Goal: Transaction & Acquisition: Purchase product/service

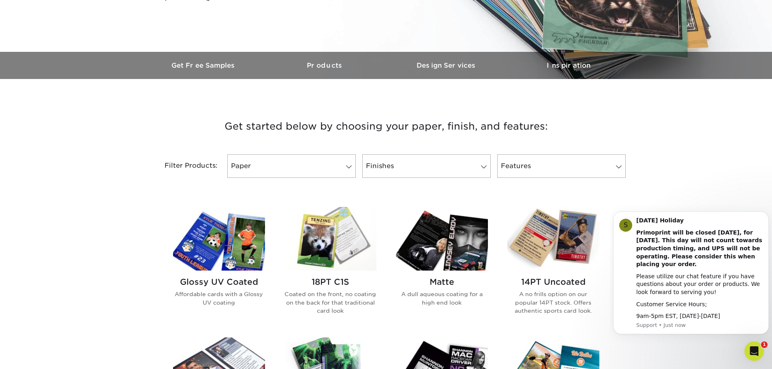
click at [237, 250] on img at bounding box center [219, 239] width 92 height 64
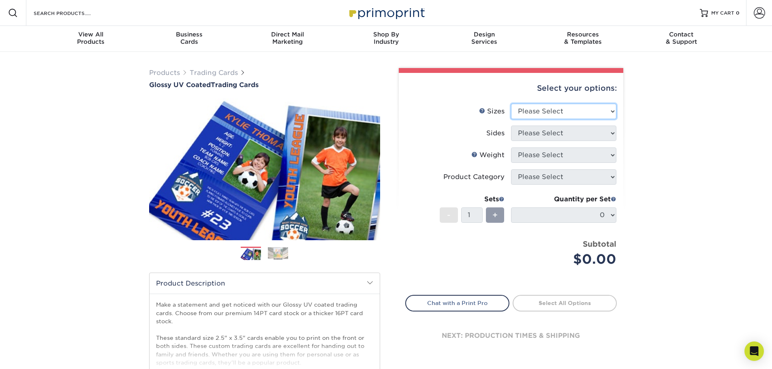
click at [584, 113] on select "Please Select 2.5" x 3.5"" at bounding box center [563, 111] width 105 height 15
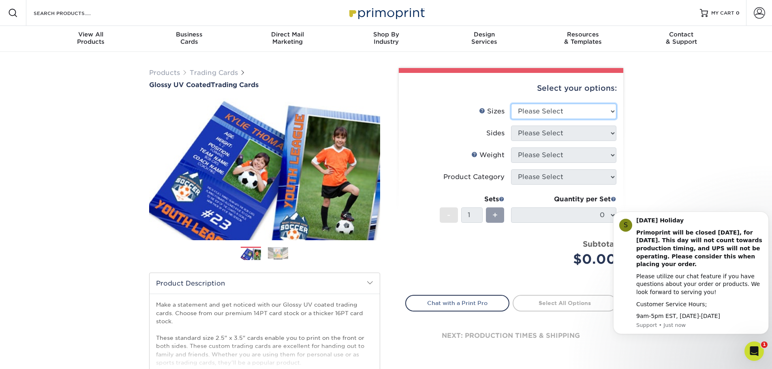
select select "2.50x3.50"
click at [511, 104] on select "Please Select 2.5" x 3.5"" at bounding box center [563, 111] width 105 height 15
click at [554, 133] on select "Please Select Print Both Sides Print Front Only" at bounding box center [563, 133] width 105 height 15
select select "13abbda7-1d64-4f25-8bb2-c179b224825d"
click at [511, 126] on select "Please Select Print Both Sides Print Front Only" at bounding box center [563, 133] width 105 height 15
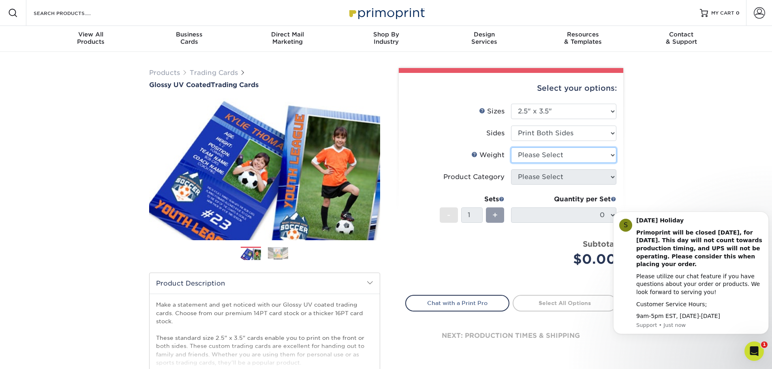
click at [545, 151] on select "Please Select 16PT 14PT 18PT C1S" at bounding box center [563, 154] width 105 height 15
select select "14PT"
click at [511, 147] on select "Please Select 16PT 14PT 18PT C1S" at bounding box center [563, 154] width 105 height 15
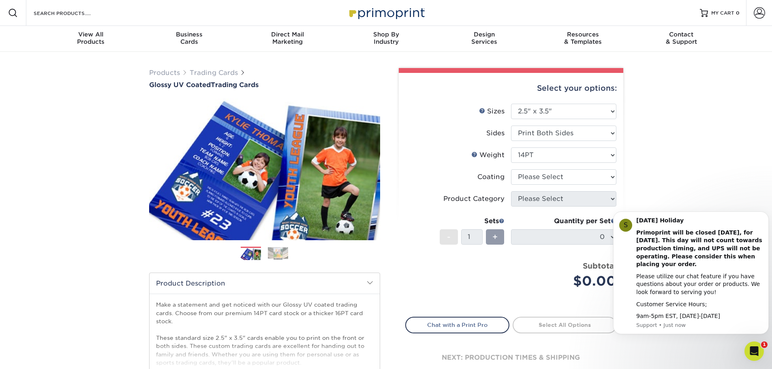
click at [539, 186] on li "Coating" at bounding box center [510, 180] width 211 height 22
click at [533, 177] on select at bounding box center [563, 176] width 105 height 15
select select "ae367451-b2b8-45df-a344-0f05b6a12993"
click at [511, 169] on select at bounding box center [563, 176] width 105 height 15
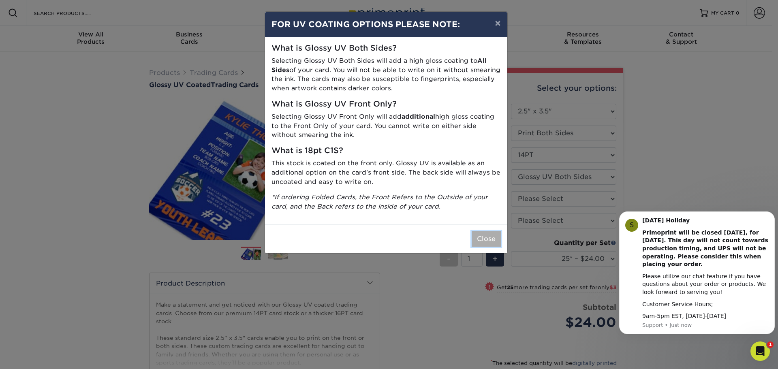
click at [486, 243] on button "Close" at bounding box center [485, 238] width 29 height 15
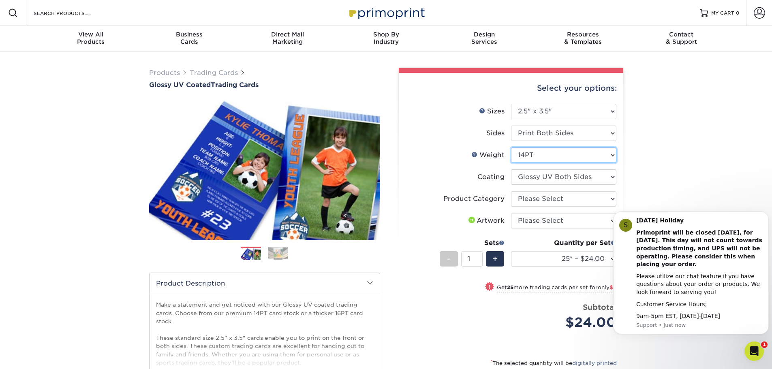
click at [546, 155] on select "Please Select 16PT 14PT 18PT C1S" at bounding box center [563, 154] width 105 height 15
select select "16PT"
click at [511, 147] on select "Please Select 16PT 14PT 18PT C1S" at bounding box center [563, 154] width 105 height 15
select select
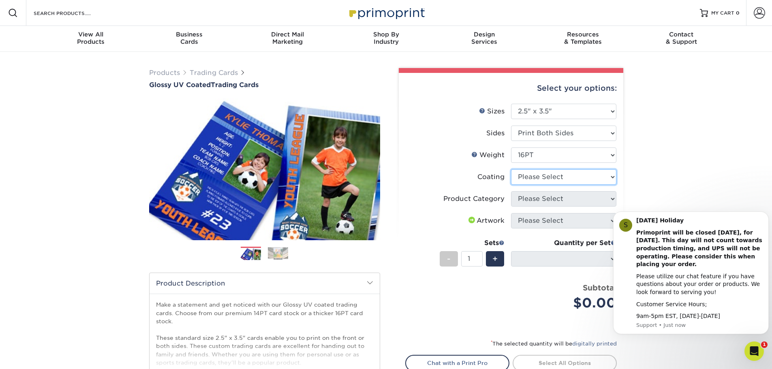
click at [544, 175] on select at bounding box center [563, 176] width 105 height 15
select select "ae367451-b2b8-45df-a344-0f05b6a12993"
click at [511, 169] on select at bounding box center [563, 176] width 105 height 15
select select "-1"
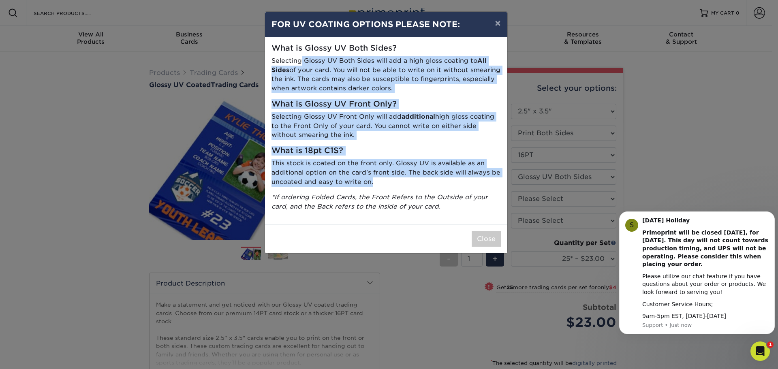
drag, startPoint x: 301, startPoint y: 60, endPoint x: 424, endPoint y: 186, distance: 176.7
click at [424, 186] on div "What is Glossy UV Both Sides? Selecting Glossy UV Both Sides will add a high gl…" at bounding box center [386, 130] width 242 height 187
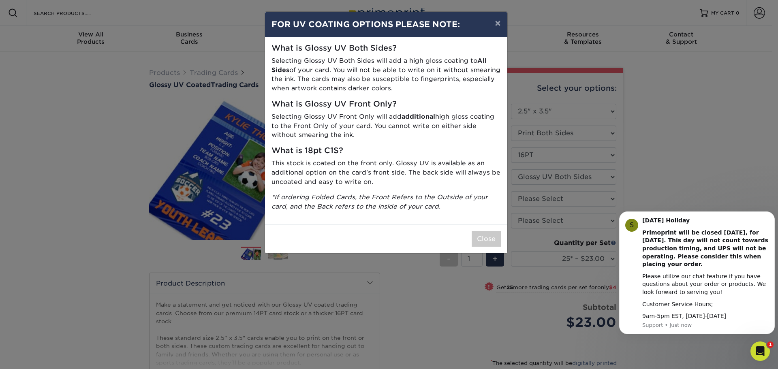
click at [416, 194] on icon "*If ordering Folded Cards, the Front Refers to the Outside of your card, and th…" at bounding box center [379, 201] width 216 height 17
click at [488, 237] on button "Close" at bounding box center [485, 238] width 29 height 15
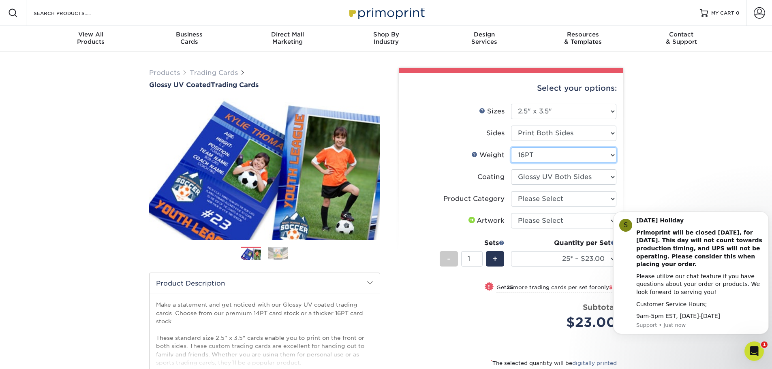
click at [536, 156] on select "Please Select 16PT 14PT 18PT C1S" at bounding box center [563, 154] width 105 height 15
select select "18PTC1S"
click at [511, 147] on select "Please Select 16PT 14PT 18PT C1S" at bounding box center [563, 154] width 105 height 15
click at [766, 213] on icon "Dismiss notification" at bounding box center [765, 214] width 3 height 3
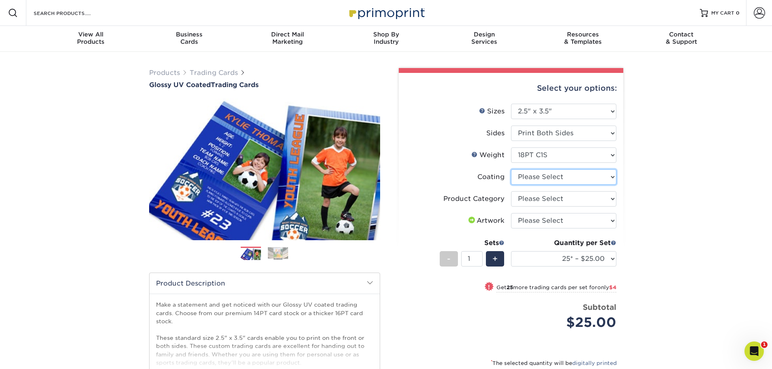
click at [558, 173] on select at bounding box center [563, 176] width 105 height 15
select select "1e8116af-acfc-44b1-83dc-8181aa338834"
click at [511, 169] on select at bounding box center [563, 176] width 105 height 15
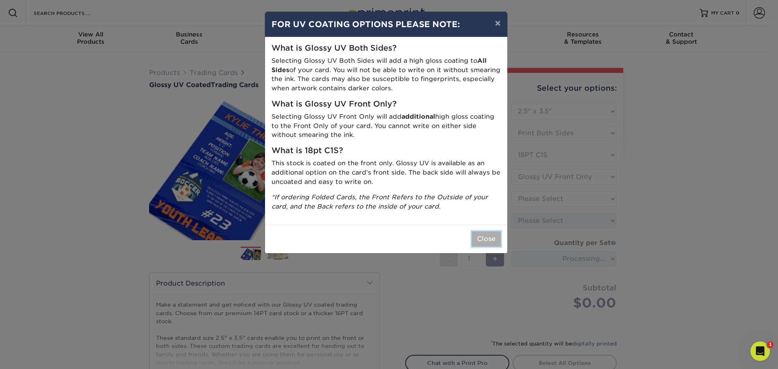
click at [490, 244] on button "Close" at bounding box center [485, 238] width 29 height 15
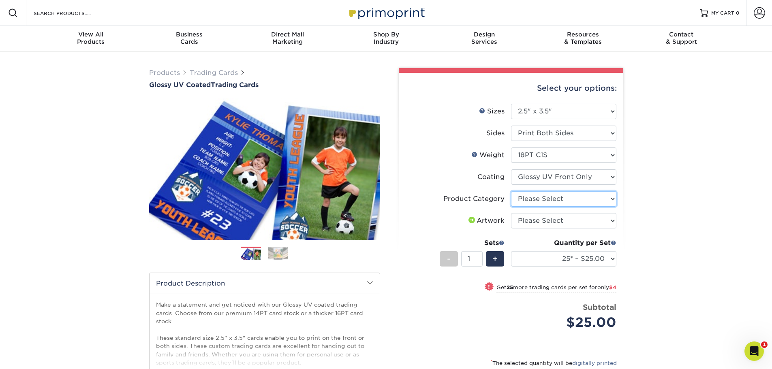
click at [554, 199] on select "Please Select Trading Cards" at bounding box center [563, 198] width 105 height 15
select select "c2f9bce9-36c2-409d-b101-c29d9d031e18"
click at [511, 191] on select "Please Select Trading Cards" at bounding box center [563, 198] width 105 height 15
click at [545, 224] on select "Please Select I will upload files I need a design - $100" at bounding box center [563, 220] width 105 height 15
select select "upload"
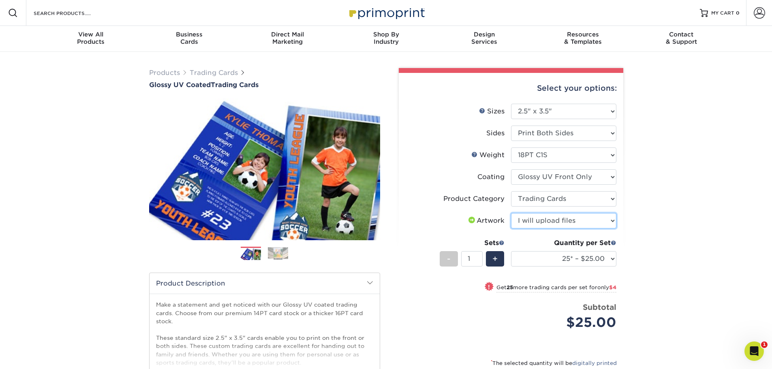
click at [511, 213] on select "Please Select I will upload files I need a design - $100" at bounding box center [563, 220] width 105 height 15
click at [543, 256] on select "25* – $25.00 50* – $29.00 75* – $37.00 100* – $41.00 250* – $48.00 500 – $58.00…" at bounding box center [563, 258] width 105 height 15
select select "500 – $58.00"
click at [511, 251] on select "25* – $25.00 50* – $29.00 75* – $37.00 100* – $41.00 250* – $48.00 500 – $58.00…" at bounding box center [563, 258] width 105 height 15
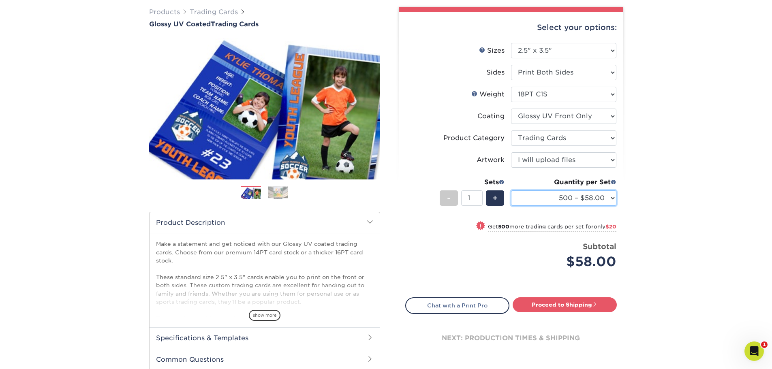
scroll to position [81, 0]
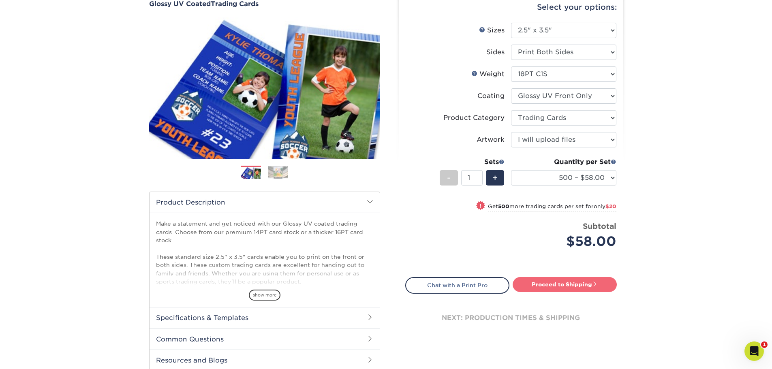
click at [531, 286] on link "Proceed to Shipping" at bounding box center [564, 284] width 104 height 15
type input "Set 1"
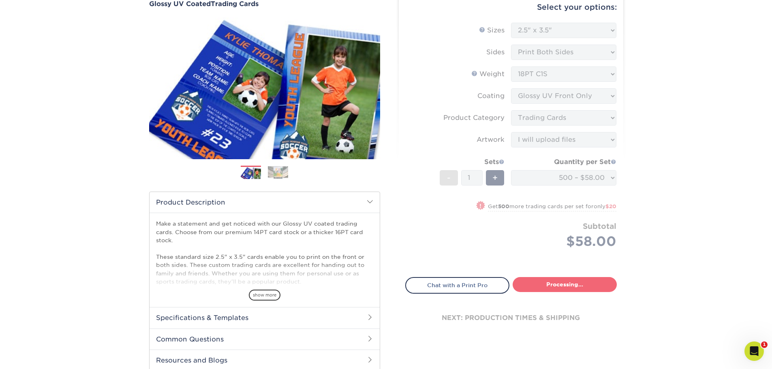
select select "83486e31-025a-419b-9d13-e628b4ff6c11"
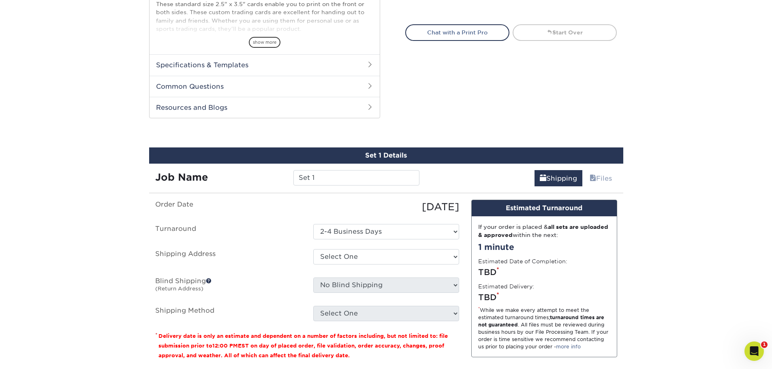
scroll to position [412, 0]
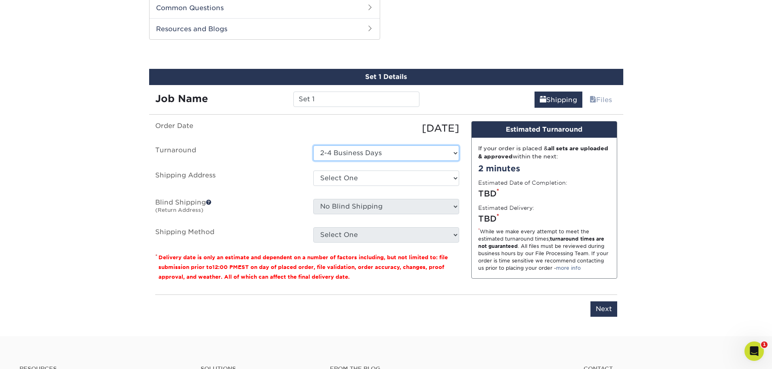
click at [403, 151] on select "Select One 2-4 Business Days" at bounding box center [386, 152] width 146 height 15
click at [313, 145] on select "Select One 2-4 Business Days" at bounding box center [386, 152] width 146 height 15
click at [368, 178] on select "Select One + Add New Address - Login" at bounding box center [386, 178] width 146 height 15
click at [313, 186] on select "Select One + Add New Address - Login" at bounding box center [386, 178] width 146 height 15
select select "-1"
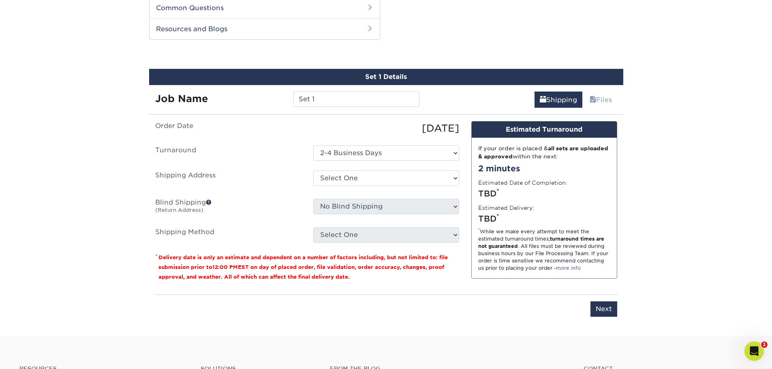
scroll to position [0, 0]
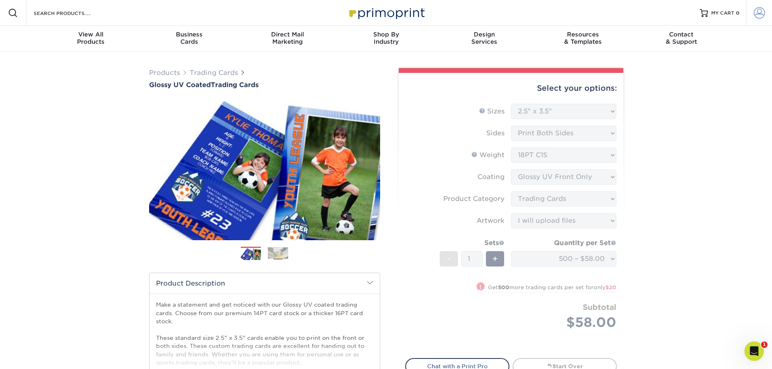
click at [755, 15] on span at bounding box center [758, 12] width 11 height 11
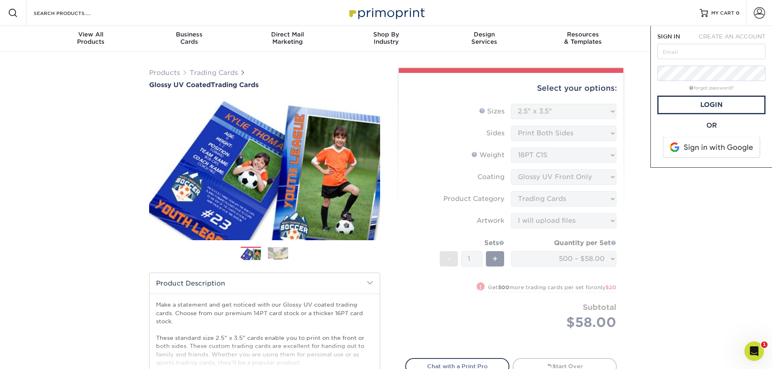
click at [752, 36] on span "CREATE AN ACCOUNT" at bounding box center [731, 36] width 67 height 6
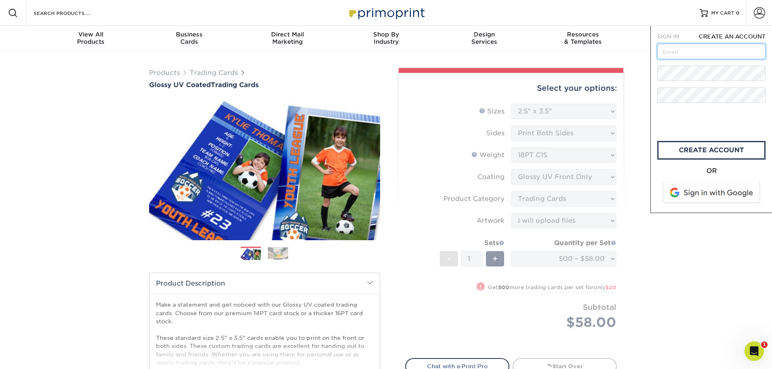
click at [701, 53] on input "text" at bounding box center [711, 51] width 108 height 15
type input "[EMAIL_ADDRESS][DOMAIN_NAME]"
click at [679, 151] on link "create account" at bounding box center [711, 150] width 108 height 19
click at [673, 32] on div "SIGN IN CREATE AN ACCOUNT forgot password? All fields are required. Login OR SI…" at bounding box center [711, 119] width 122 height 187
click at [668, 34] on span "SIGN IN" at bounding box center [668, 36] width 22 height 6
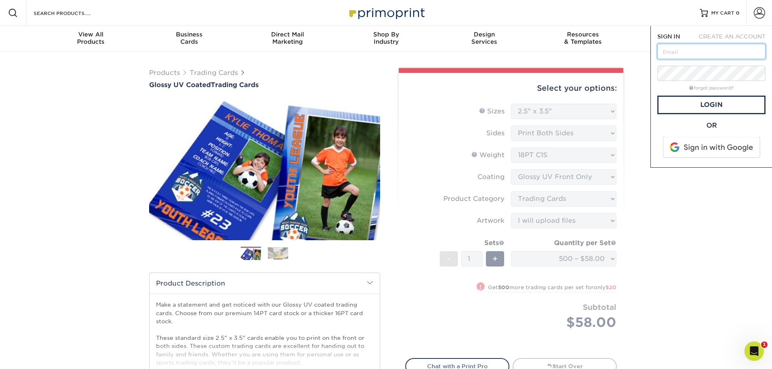
drag, startPoint x: 676, startPoint y: 55, endPoint x: 676, endPoint y: 63, distance: 8.5
click at [676, 56] on input "text" at bounding box center [711, 51] width 108 height 15
type input "[EMAIL_ADDRESS][DOMAIN_NAME]"
click at [690, 107] on link "Login" at bounding box center [711, 105] width 108 height 19
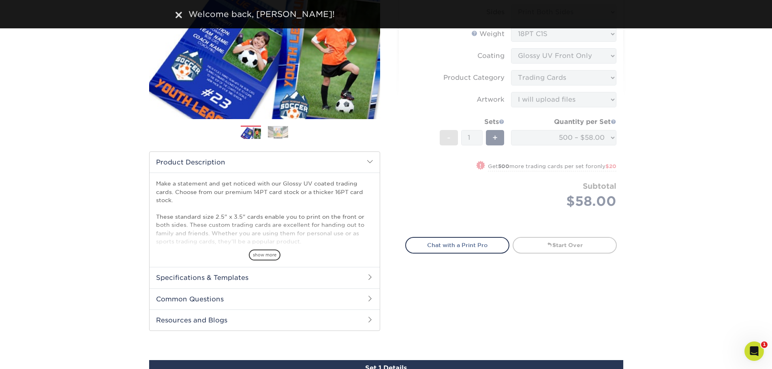
scroll to position [122, 0]
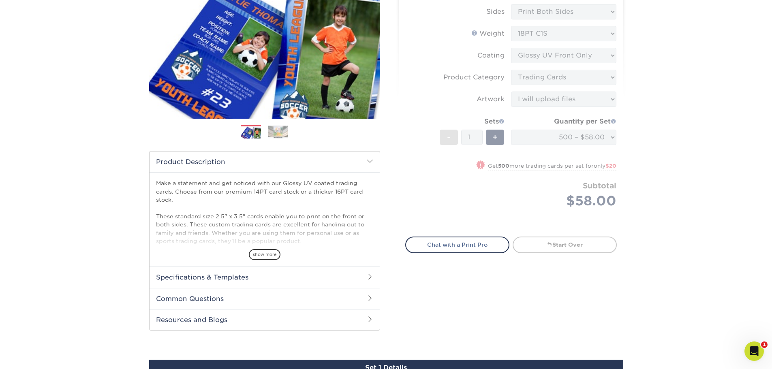
click at [241, 273] on h2 "Specifications & Templates" at bounding box center [264, 277] width 230 height 21
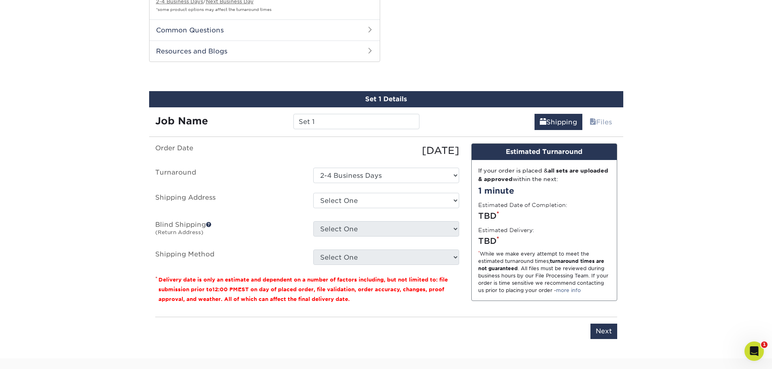
scroll to position [486, 0]
click at [333, 237] on div "Select One + Add New Address" at bounding box center [386, 230] width 158 height 19
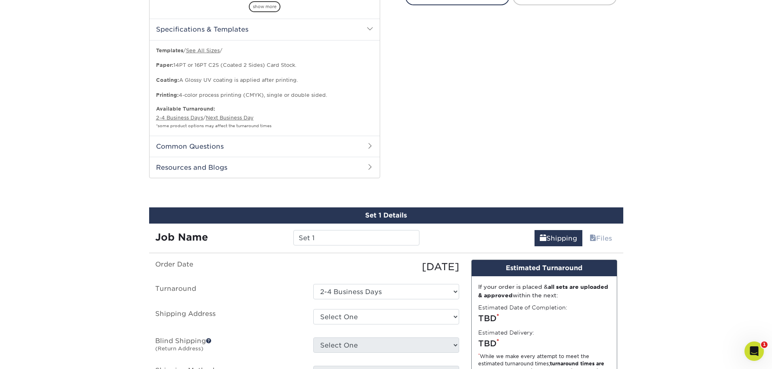
scroll to position [365, 0]
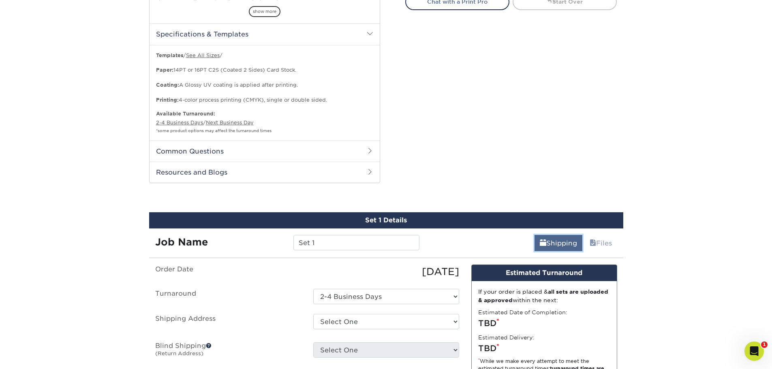
click at [559, 238] on link "Shipping" at bounding box center [558, 243] width 48 height 16
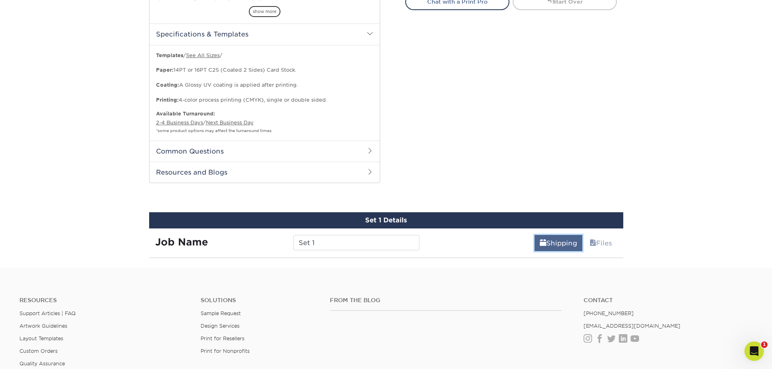
click at [553, 240] on link "Shipping" at bounding box center [558, 243] width 48 height 16
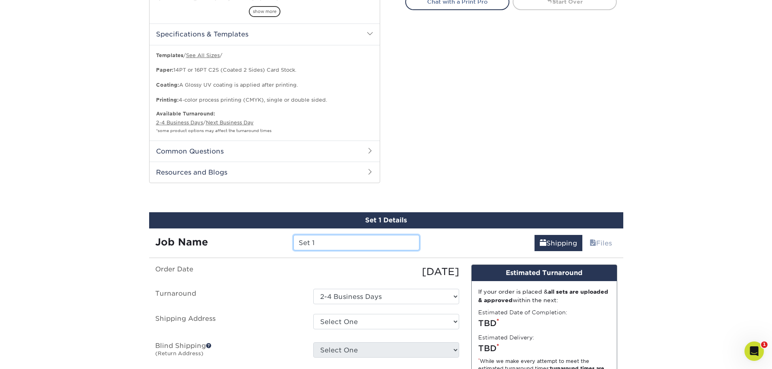
drag, startPoint x: 286, startPoint y: 240, endPoint x: 278, endPoint y: 238, distance: 7.9
click at [278, 239] on div "Job Name Set 1" at bounding box center [287, 242] width 277 height 15
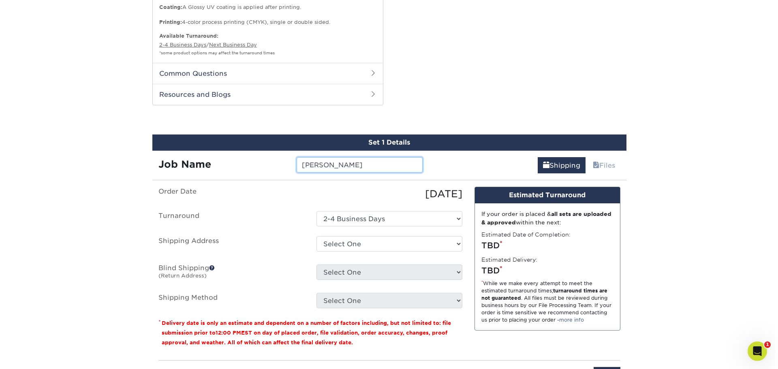
scroll to position [446, 0]
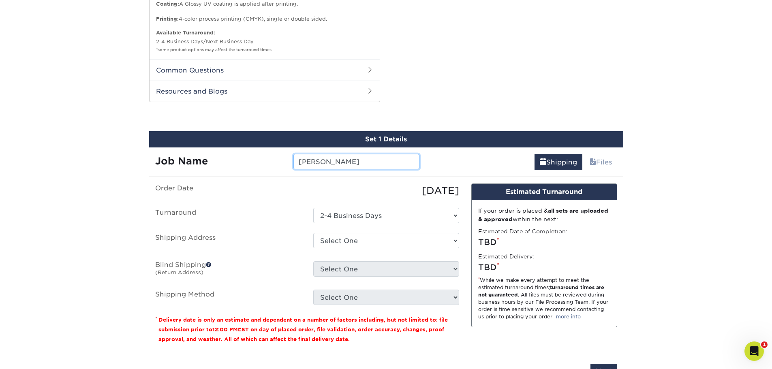
type input "Carson"
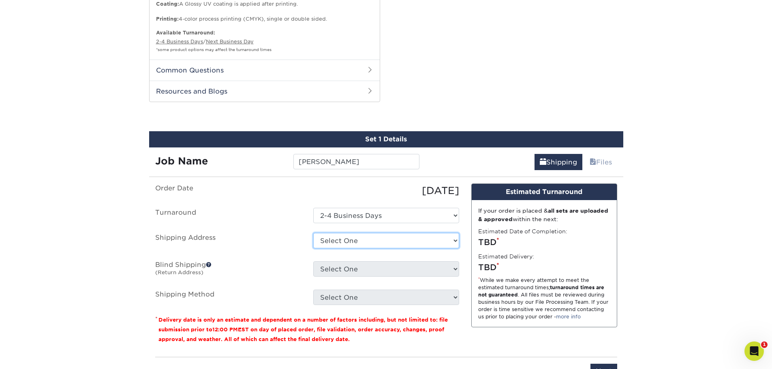
click at [383, 237] on select "Select One + Add New Address" at bounding box center [386, 240] width 146 height 15
select select "newaddress"
click at [313, 233] on select "Select One + Add New Address" at bounding box center [386, 240] width 146 height 15
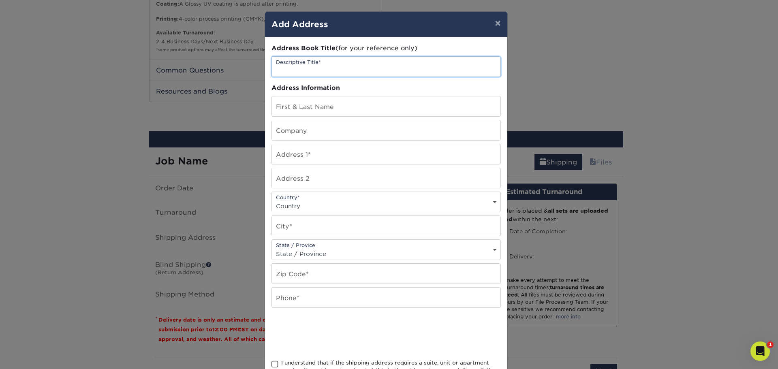
click at [310, 67] on input "text" at bounding box center [386, 67] width 228 height 20
type input "Work"
click at [303, 107] on input "text" at bounding box center [386, 106] width 228 height 20
type input "[PERSON_NAME]"
type input "Special Olympics [US_STATE]"
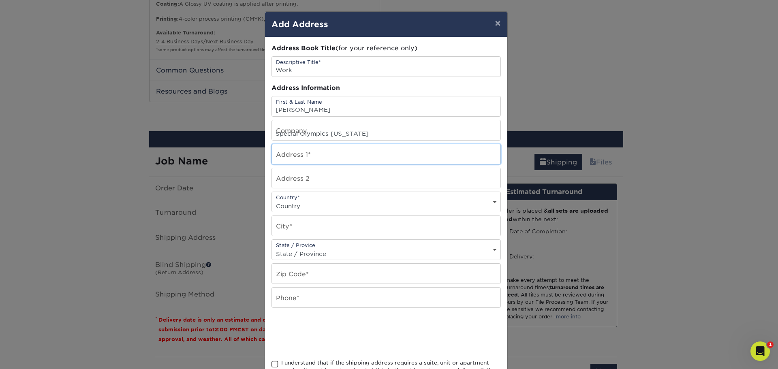
type input "757 33a Ave NE"
select select "US"
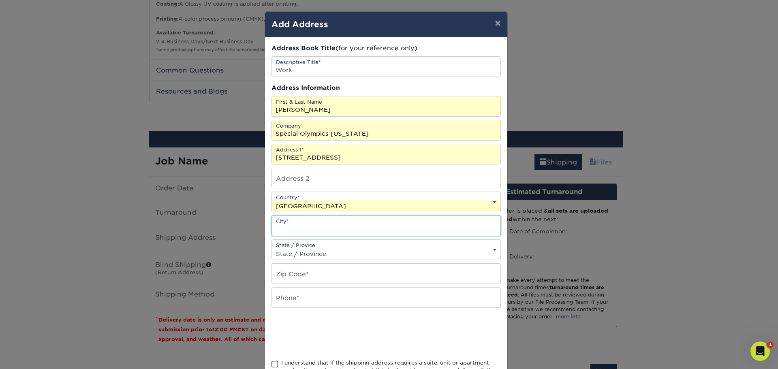
type input "Great Falls"
select select "MT"
type input "59404"
type input "4065642072"
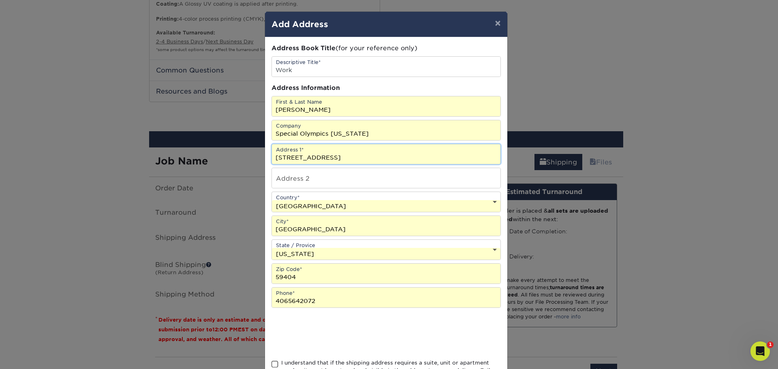
click at [297, 154] on input "757 33a Ave NE" at bounding box center [386, 154] width 228 height 20
type input "710 1st Ave N"
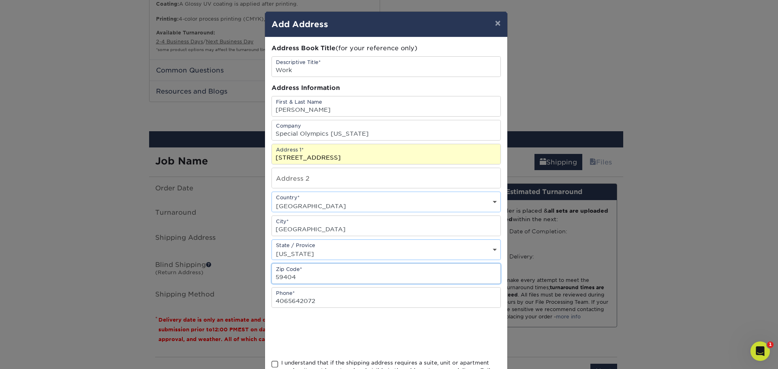
click at [297, 276] on input "59404" at bounding box center [386, 274] width 228 height 20
type input "59401"
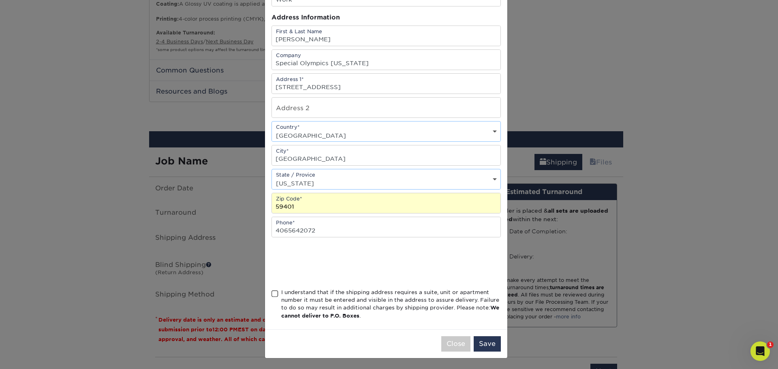
scroll to position [71, 0]
click at [276, 290] on div "I understand that if the shipping address requires a suite, unit or apartment n…" at bounding box center [385, 305] width 229 height 35
click at [274, 289] on span at bounding box center [274, 293] width 7 height 8
click at [0, 0] on input "I understand that if the shipping address requires a suite, unit or apartment n…" at bounding box center [0, 0] width 0 height 0
click at [487, 342] on button "Save" at bounding box center [487, 342] width 27 height 15
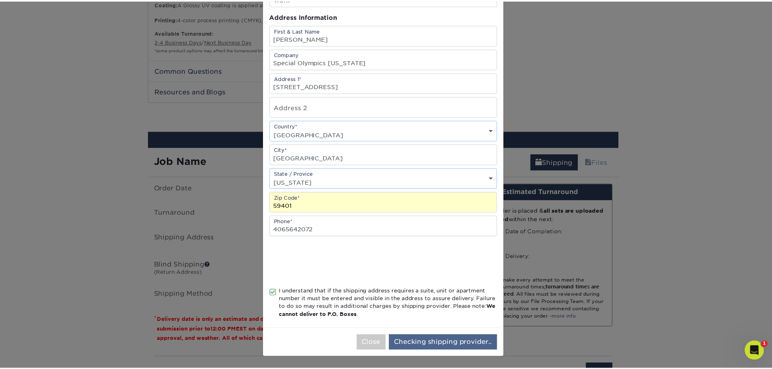
scroll to position [0, 0]
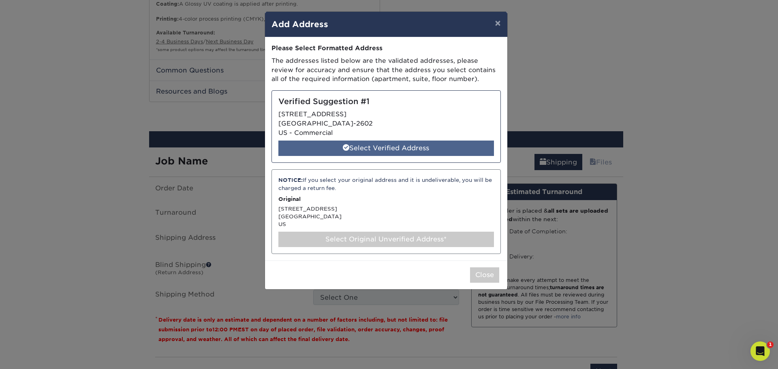
click at [377, 145] on div "Select Verified Address" at bounding box center [385, 148] width 215 height 15
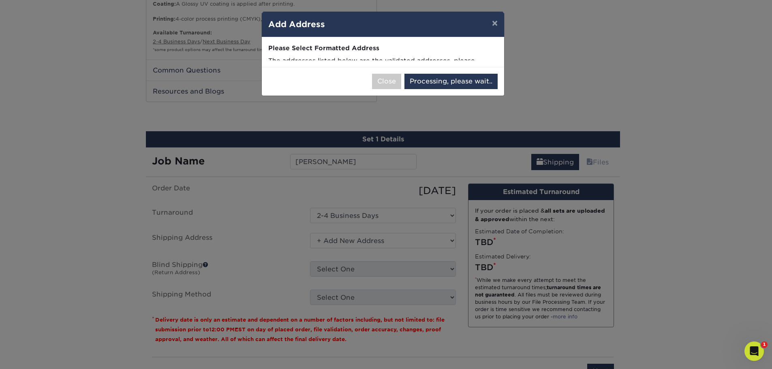
select select "285518"
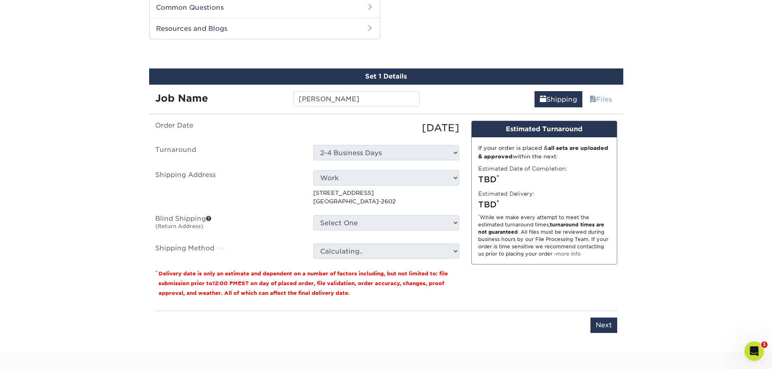
scroll to position [527, 0]
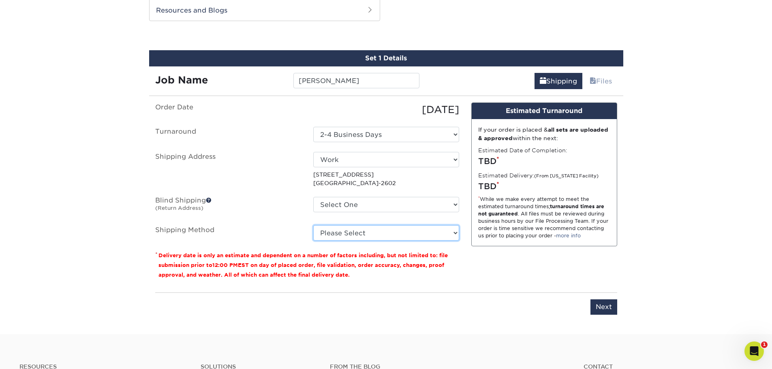
click at [325, 238] on select "Please Select Ground Shipping (+$18.35) 3 Day Shipping Service (+$21.03) 2 Day …" at bounding box center [386, 232] width 146 height 15
click at [313, 225] on select "Please Select Ground Shipping (+$18.35) 3 Day Shipping Service (+$21.03) 2 Day …" at bounding box center [386, 232] width 146 height 15
click at [342, 235] on select "Please Select Ground Shipping (+$18.35) 3 Day Shipping Service (+$21.03) 2 Day …" at bounding box center [386, 232] width 146 height 15
select select "01"
click at [313, 225] on select "Please Select Ground Shipping (+$18.35) 3 Day Shipping Service (+$21.03) 2 Day …" at bounding box center [386, 232] width 146 height 15
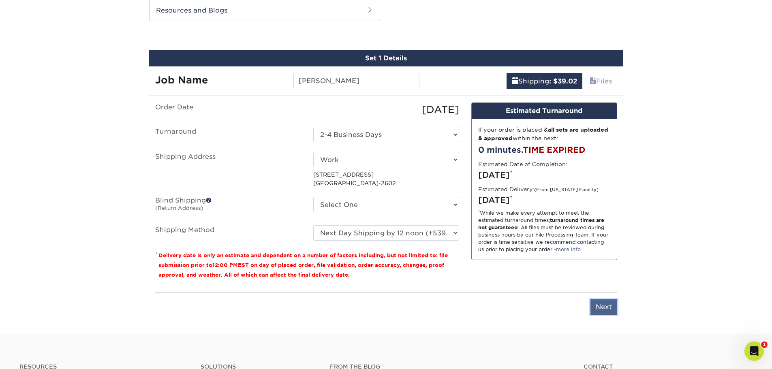
click at [602, 302] on input "Next" at bounding box center [603, 306] width 27 height 15
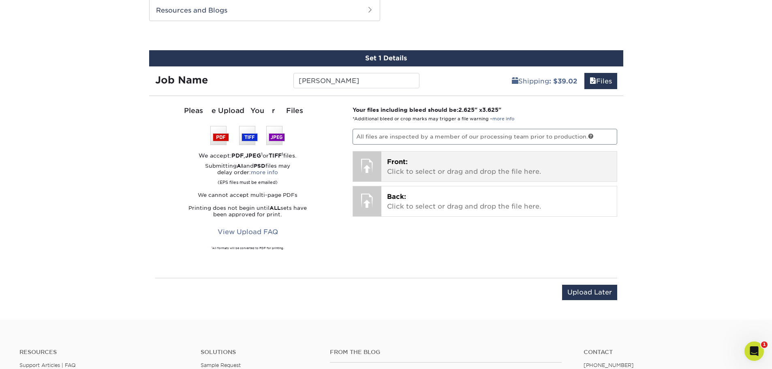
click at [465, 160] on p "Front: Click to select or drag and drop the file here." at bounding box center [499, 166] width 224 height 19
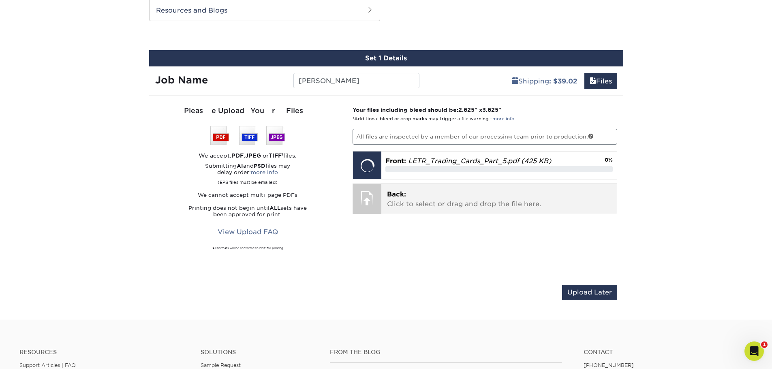
click at [419, 197] on p "Back: Click to select or drag and drop the file here." at bounding box center [499, 199] width 224 height 19
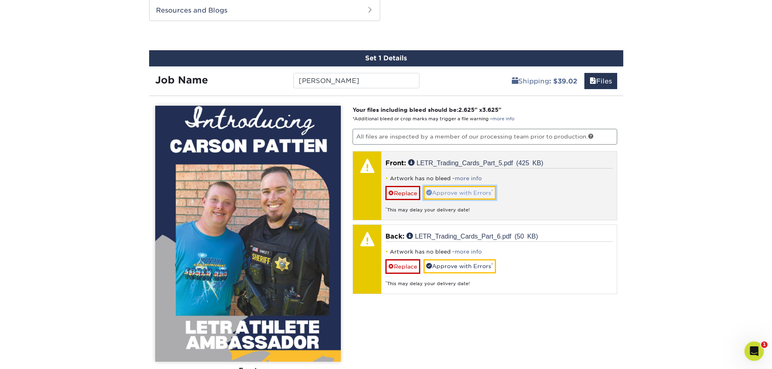
click at [445, 195] on link "Approve with Errors *" at bounding box center [459, 193] width 73 height 14
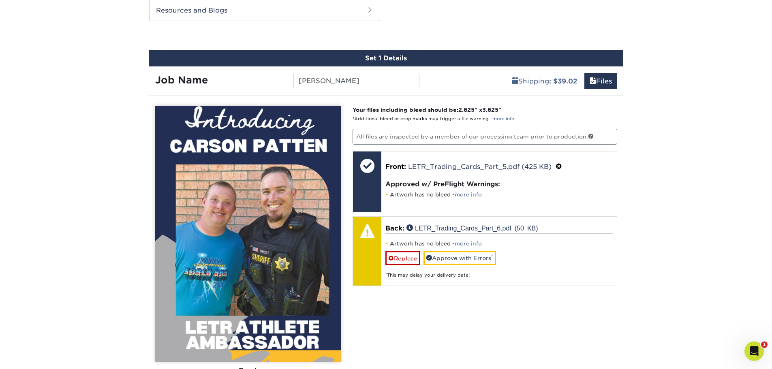
scroll to position [567, 0]
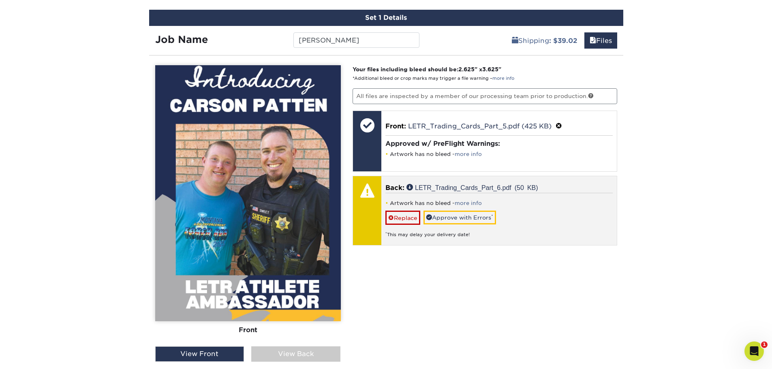
click at [407, 235] on div "* This may delay your delivery date!" at bounding box center [498, 231] width 227 height 13
click at [468, 200] on link "more info" at bounding box center [467, 203] width 27 height 6
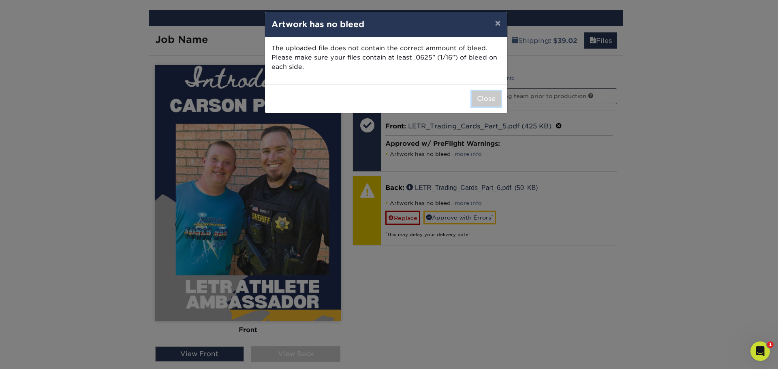
drag, startPoint x: 485, startPoint y: 97, endPoint x: 490, endPoint y: 100, distance: 5.8
click at [490, 100] on button "Close" at bounding box center [485, 98] width 29 height 15
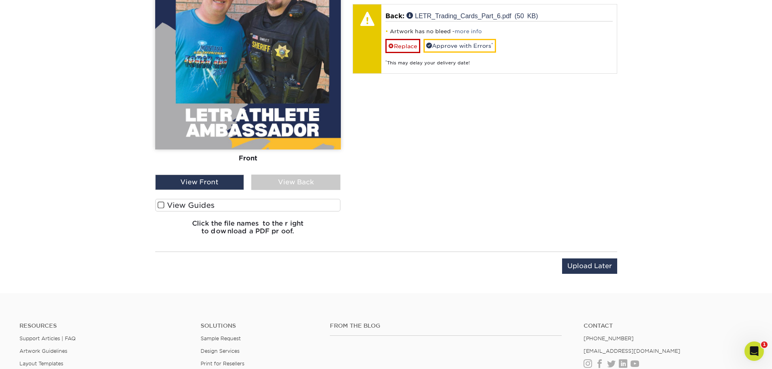
scroll to position [689, 0]
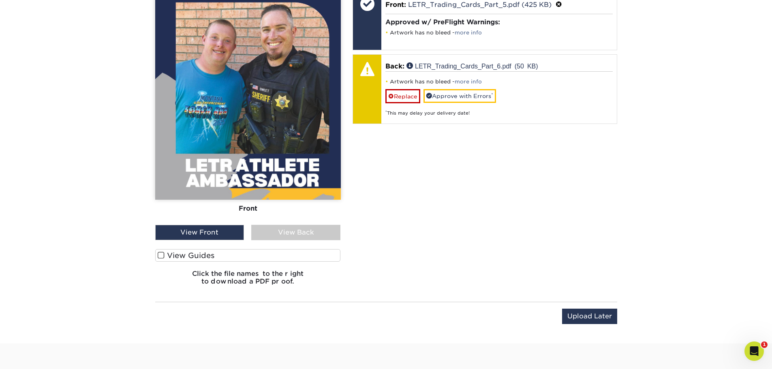
click at [297, 237] on div "View Back" at bounding box center [295, 232] width 89 height 15
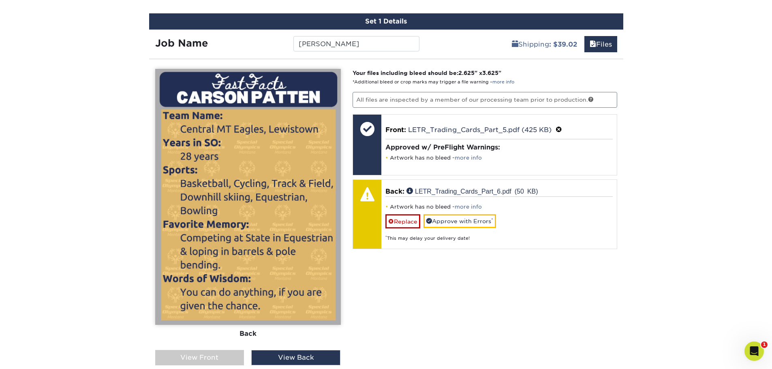
scroll to position [567, 0]
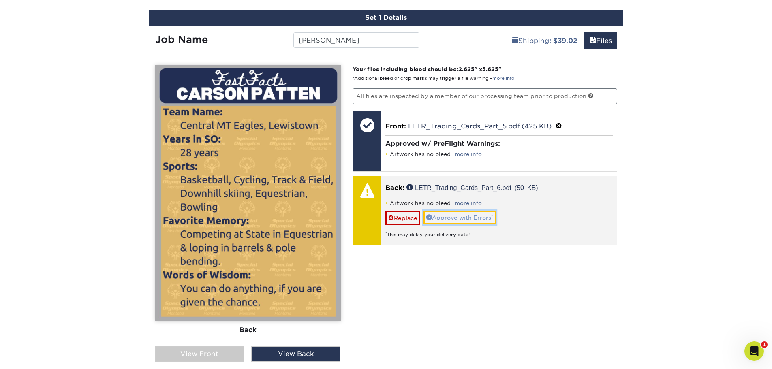
click at [433, 219] on link "Approve with Errors *" at bounding box center [459, 218] width 73 height 14
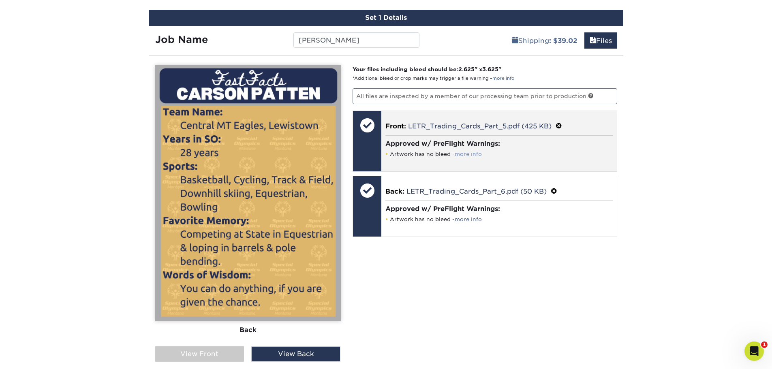
click at [474, 153] on link "more info" at bounding box center [467, 154] width 27 height 6
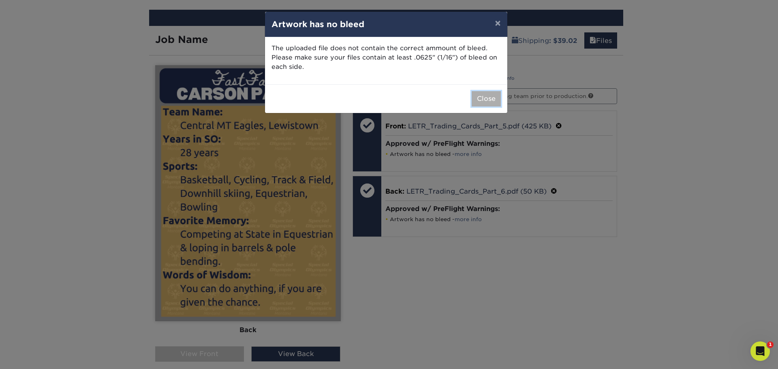
click at [488, 99] on button "Close" at bounding box center [485, 98] width 29 height 15
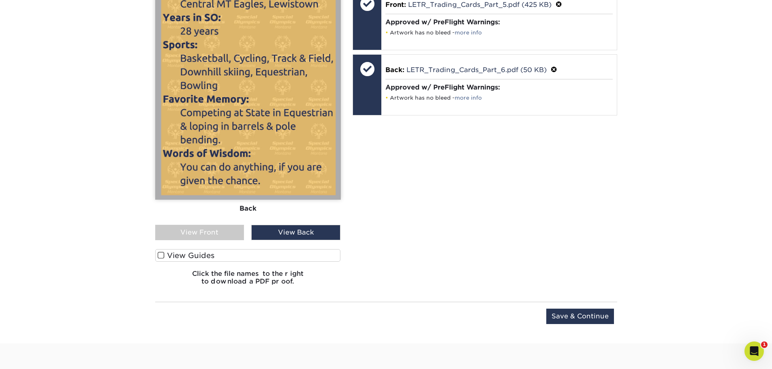
click at [214, 256] on label "View Guides" at bounding box center [248, 255] width 186 height 13
click at [0, 0] on input "View Guides" at bounding box center [0, 0] width 0 height 0
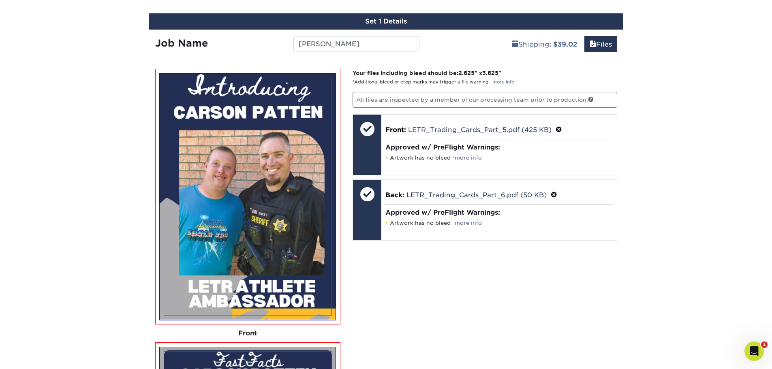
scroll to position [556, 0]
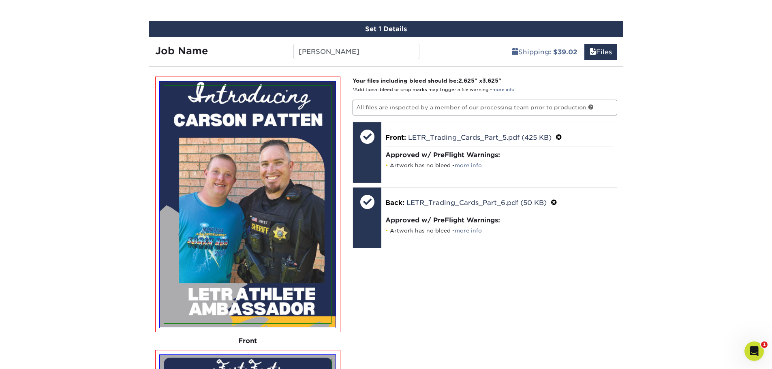
click at [229, 243] on img at bounding box center [247, 204] width 167 height 237
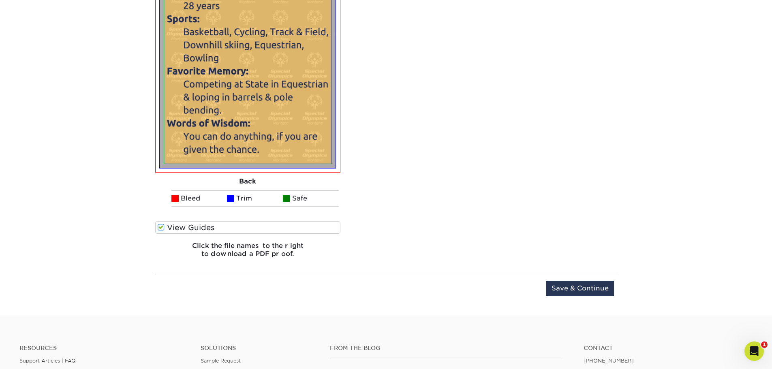
scroll to position [1001, 0]
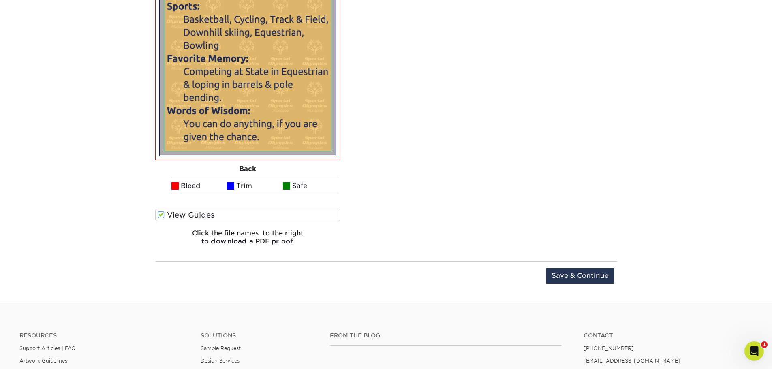
click at [167, 219] on label "View Guides" at bounding box center [248, 215] width 186 height 13
click at [0, 0] on input "View Guides" at bounding box center [0, 0] width 0 height 0
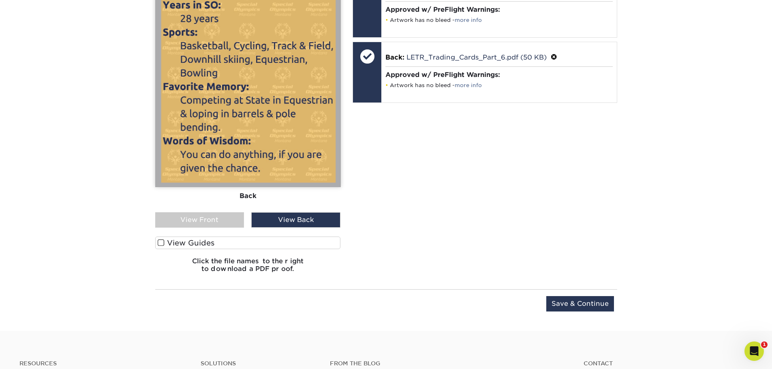
scroll to position [689, 0]
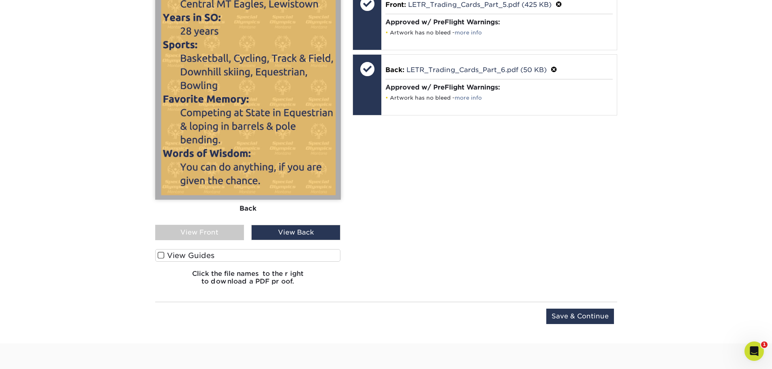
click at [172, 237] on div "View Front" at bounding box center [199, 232] width 89 height 15
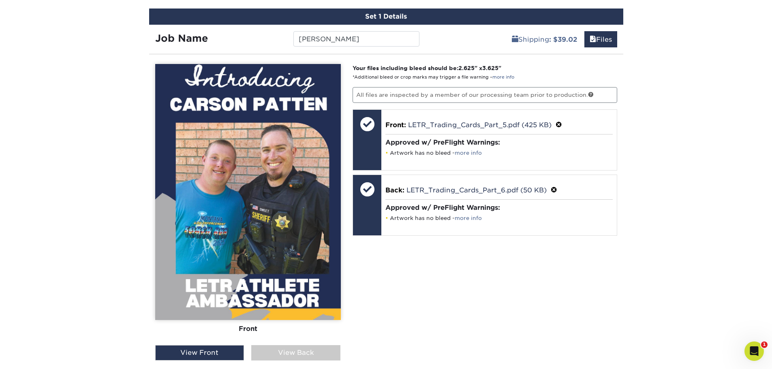
scroll to position [567, 0]
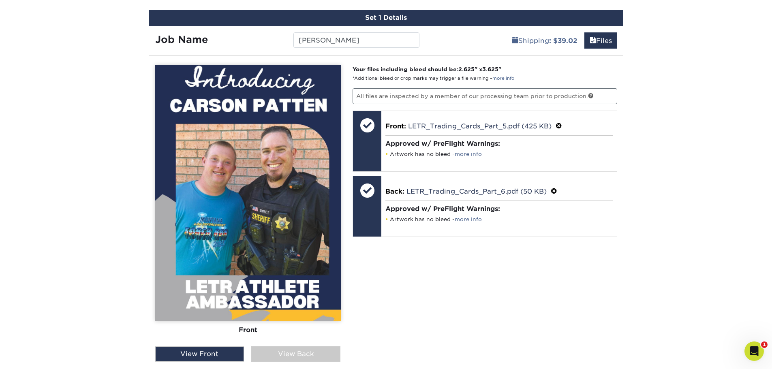
click at [201, 216] on img at bounding box center [248, 193] width 186 height 256
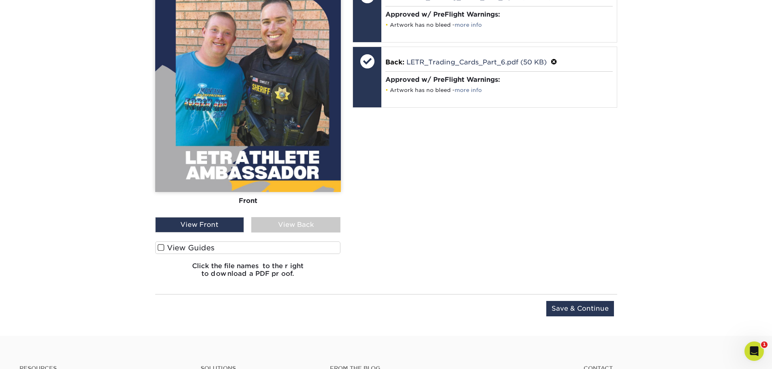
scroll to position [729, 0]
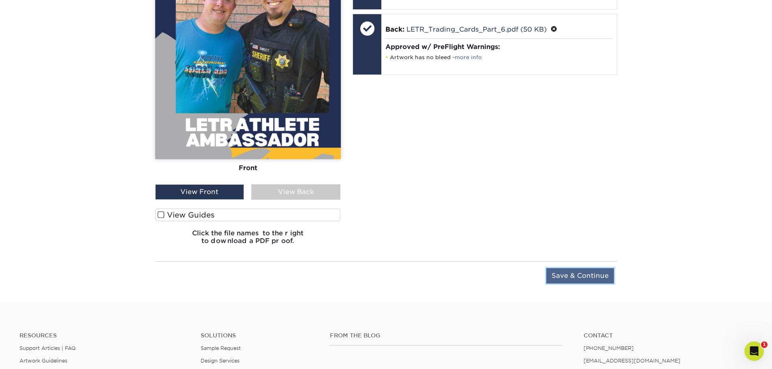
click at [601, 276] on input "Save & Continue" at bounding box center [580, 275] width 68 height 15
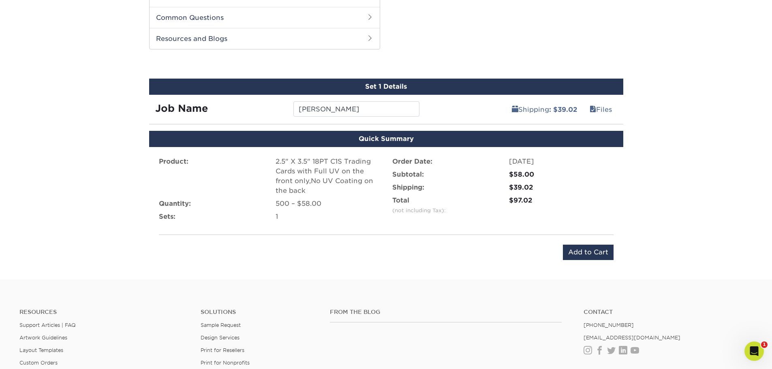
scroll to position [484, 0]
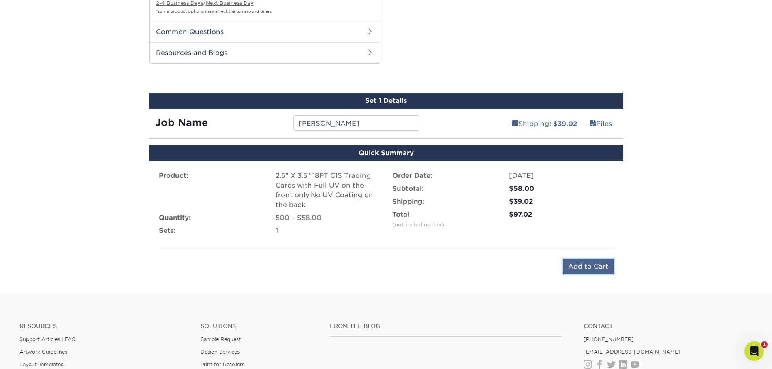
click at [580, 263] on input "Add to Cart" at bounding box center [588, 266] width 51 height 15
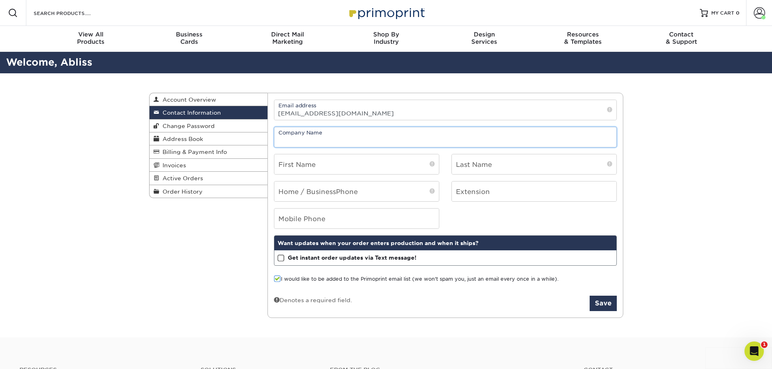
click at [327, 134] on input "text" at bounding box center [445, 137] width 342 height 20
type input "Special Olympics [US_STATE]"
type input "[PERSON_NAME]"
type input "Bliss"
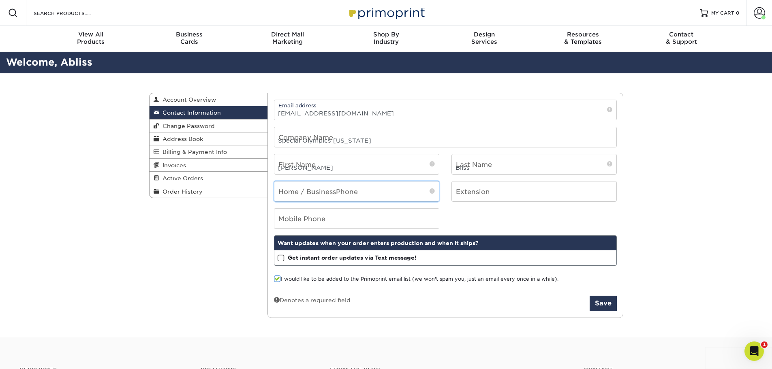
type input "4065642072"
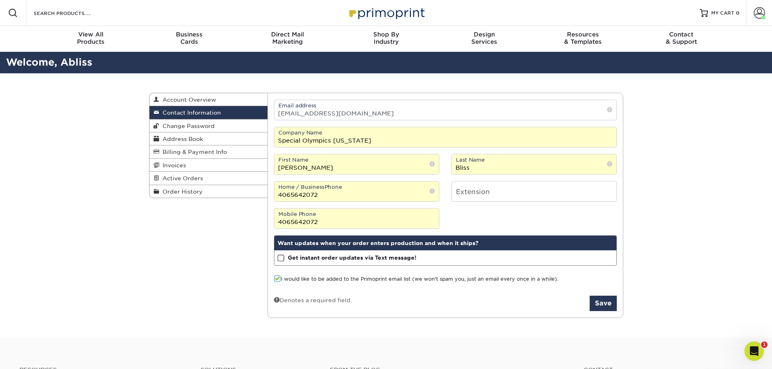
click at [394, 281] on label "I would like to be added to the Primoprint email list (we won't spam you, just …" at bounding box center [416, 279] width 284 height 8
click at [0, 0] on input "I would like to be added to the Primoprint email list (we won't spam you, just …" at bounding box center [0, 0] width 0 height 0
click at [593, 302] on button "Save" at bounding box center [602, 303] width 27 height 15
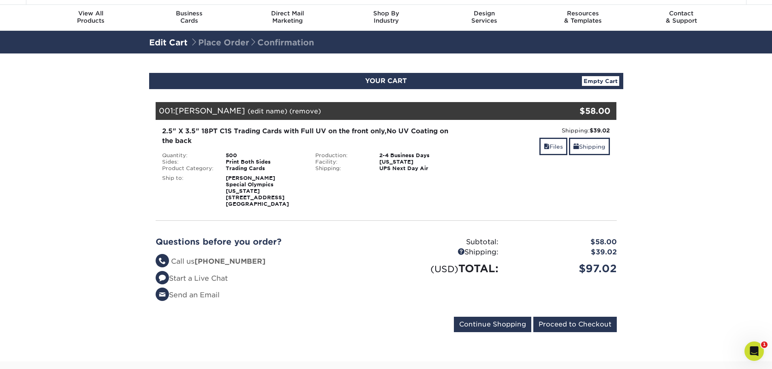
scroll to position [41, 0]
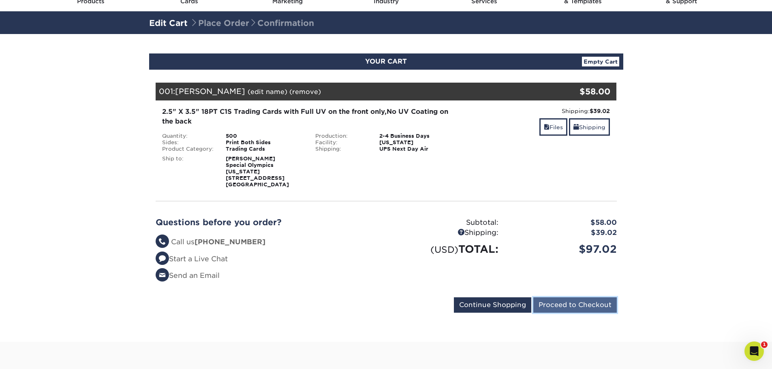
click at [584, 300] on input "Proceed to Checkout" at bounding box center [574, 304] width 83 height 15
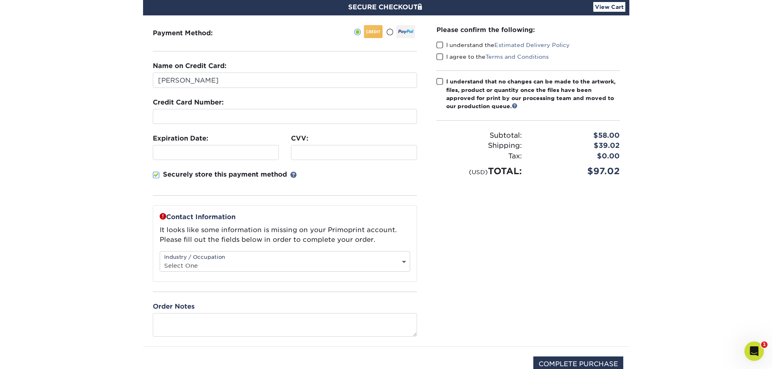
click at [200, 258] on div "Industry / Occupation Select One Administrative Executive Human Resources Const…" at bounding box center [285, 261] width 250 height 21
click at [238, 261] on select "Select One Administrative Executive Human Resources Construction Education Ente…" at bounding box center [285, 266] width 250 height 12
select select "20"
click at [160, 260] on select "Select One Administrative Executive Human Resources Construction Education Ente…" at bounding box center [285, 266] width 250 height 12
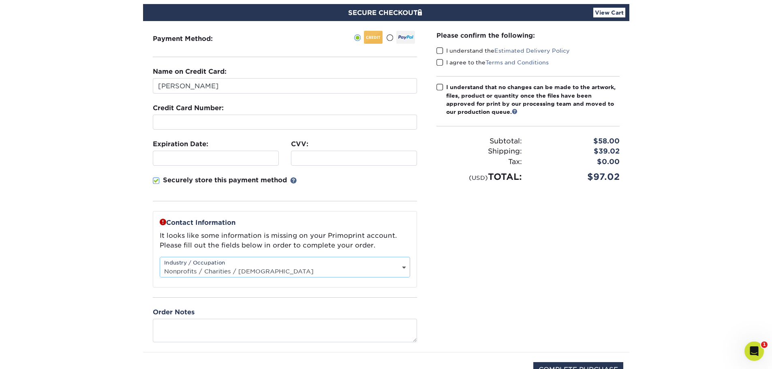
scroll to position [122, 0]
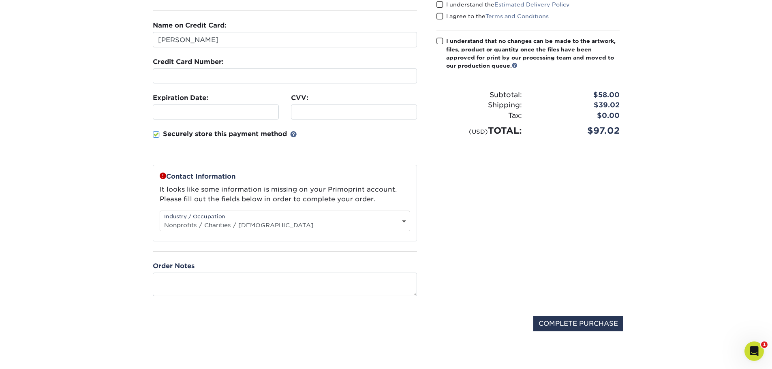
drag, startPoint x: 198, startPoint y: 272, endPoint x: 203, endPoint y: 280, distance: 9.2
click at [200, 275] on div "Contact Information It looks like some information is missing on your Primoprin…" at bounding box center [285, 230] width 264 height 131
click at [193, 281] on textarea at bounding box center [285, 284] width 264 height 23
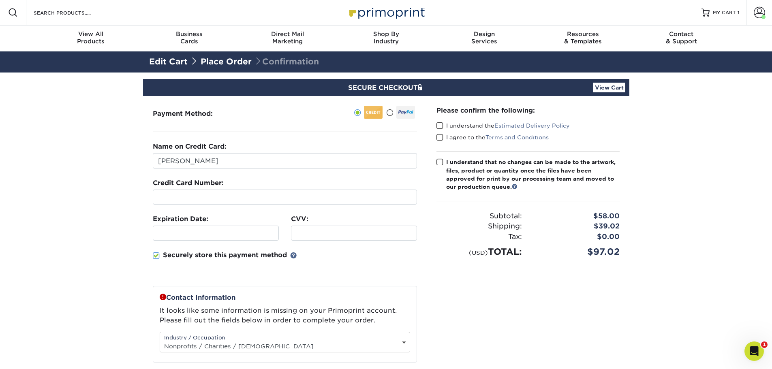
scroll to position [0, 0]
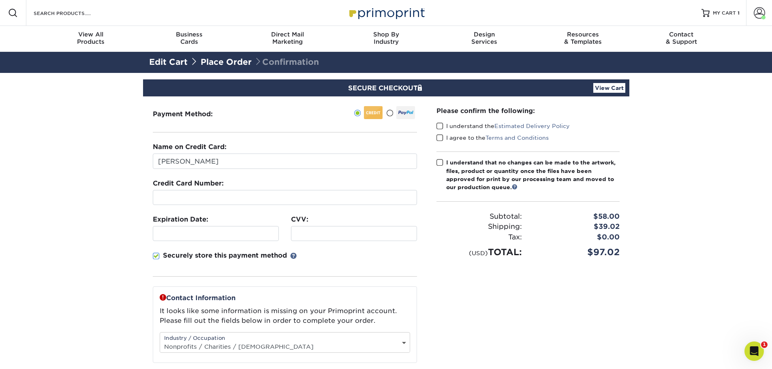
type textarea "I know the holiday will make this tight but my goal is to have this by end of d…"
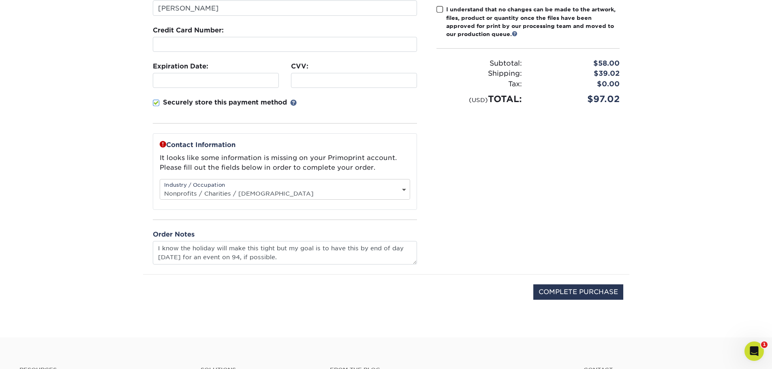
scroll to position [41, 0]
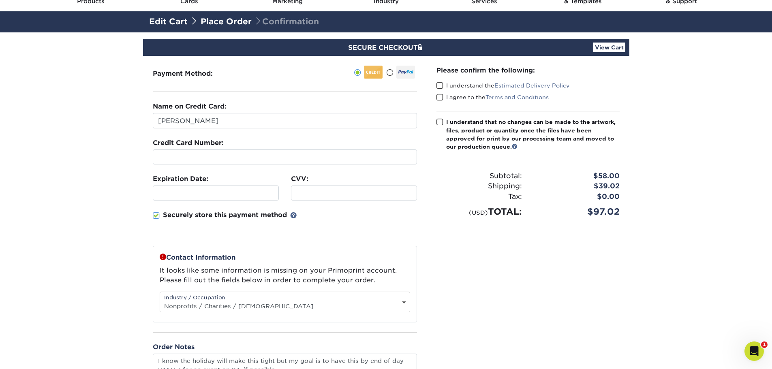
click at [442, 83] on span at bounding box center [439, 86] width 7 height 8
click at [0, 0] on input "I understand the Estimated Delivery Policy" at bounding box center [0, 0] width 0 height 0
click at [441, 98] on span at bounding box center [439, 98] width 7 height 8
click at [0, 0] on input "I agree to the Terms and Conditions" at bounding box center [0, 0] width 0 height 0
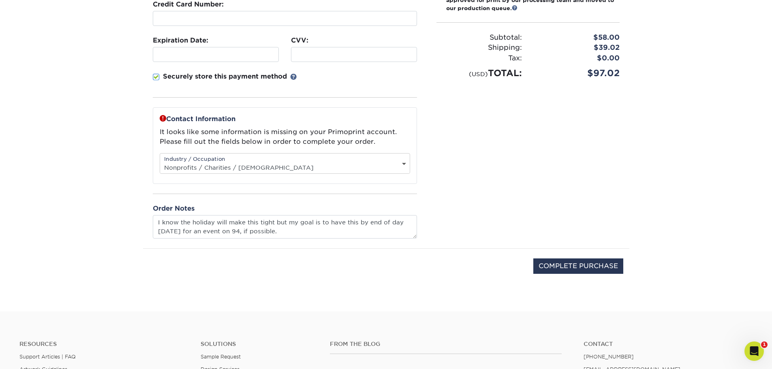
scroll to position [203, 0]
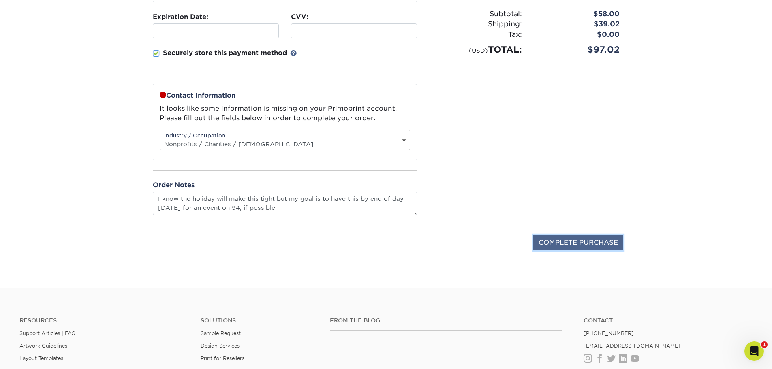
click at [568, 247] on input "COMPLETE PURCHASE" at bounding box center [578, 242] width 90 height 15
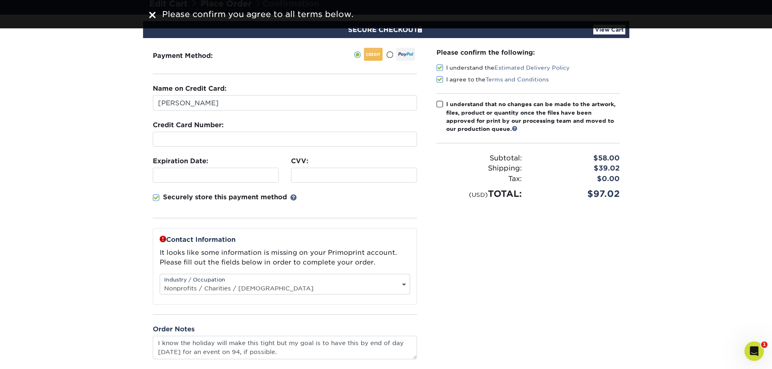
scroll to position [41, 0]
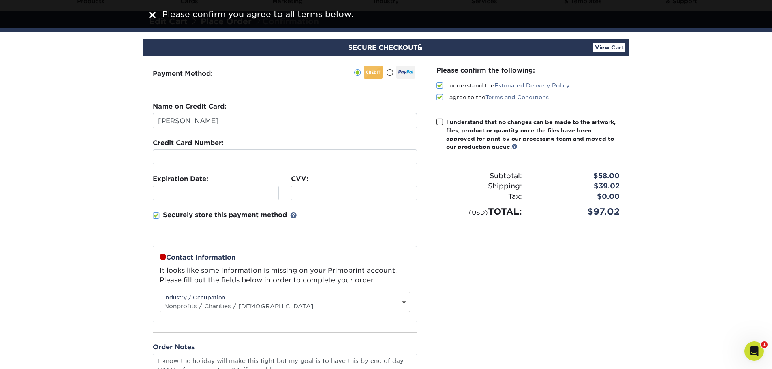
click at [440, 122] on span at bounding box center [439, 122] width 7 height 8
click at [0, 0] on input "I understand that no changes can be made to the artwork, files, product or quan…" at bounding box center [0, 0] width 0 height 0
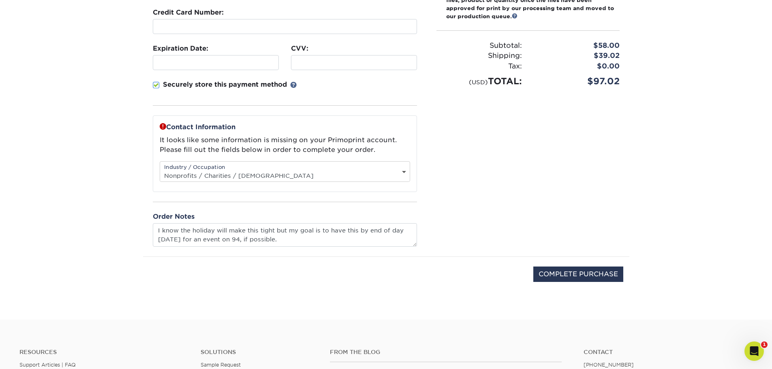
scroll to position [203, 0]
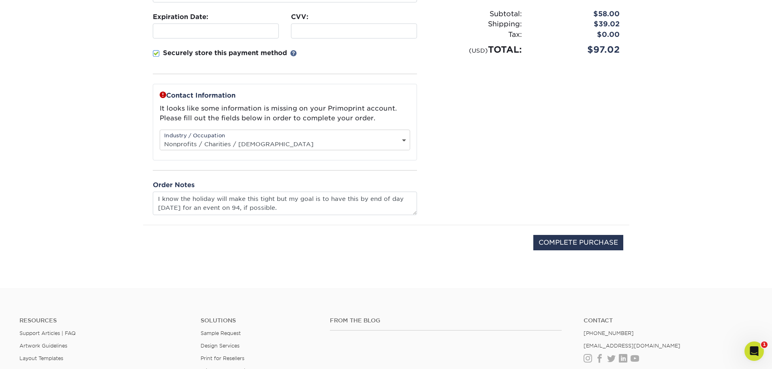
click at [595, 251] on div "COMPLETE PURCHASE" at bounding box center [386, 246] width 474 height 43
click at [594, 244] on input "COMPLETE PURCHASE" at bounding box center [578, 242] width 90 height 15
type input "PROCESSING, PLEASE WAIT..."
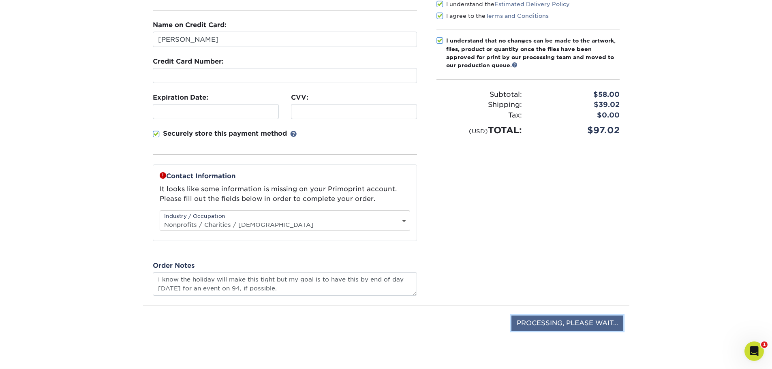
scroll to position [122, 0]
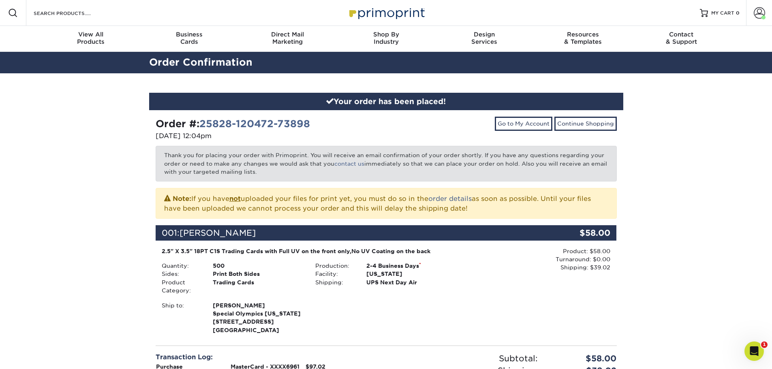
drag, startPoint x: 306, startPoint y: 127, endPoint x: 199, endPoint y: 130, distance: 107.4
click at [199, 130] on div "Order #: 25828-120472-73898" at bounding box center [268, 124] width 224 height 15
copy strong "25828-120472-73898"
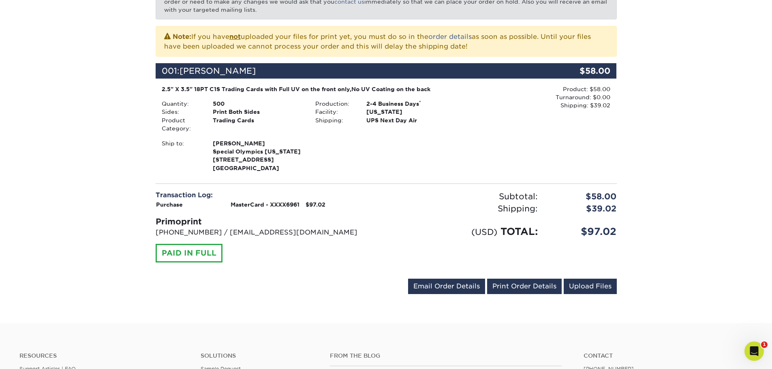
scroll to position [203, 0]
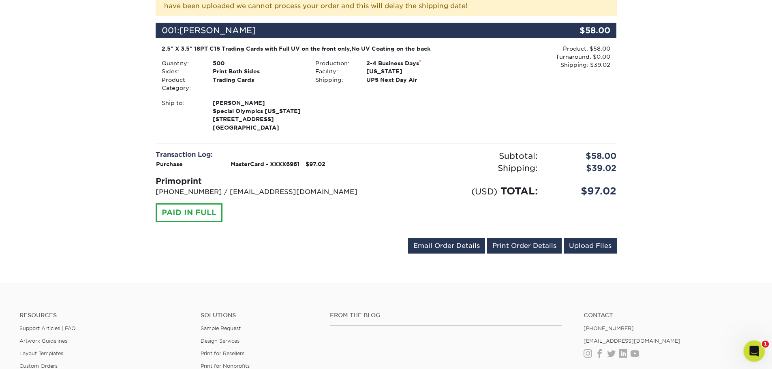
click html
click at [755, 352] on icon "Open Intercom Messenger" at bounding box center [752, 349] width 13 height 13
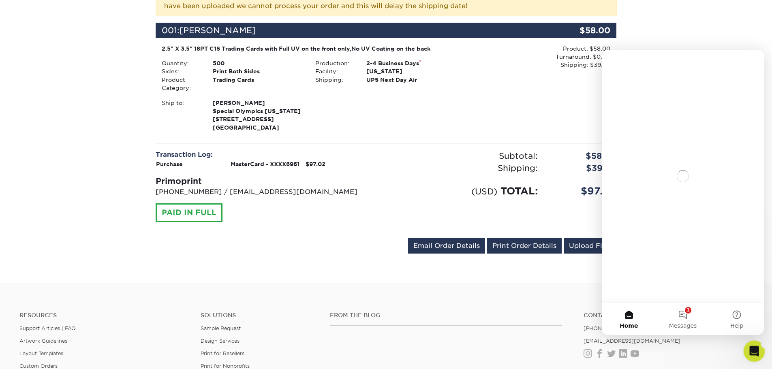
scroll to position [0, 0]
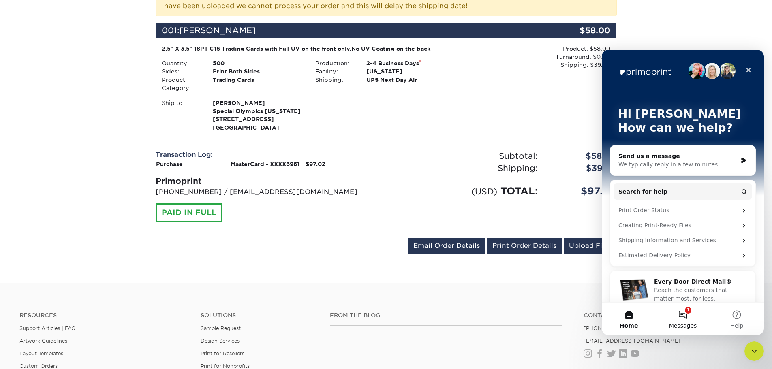
click at [676, 323] on span "Messages" at bounding box center [683, 326] width 28 height 6
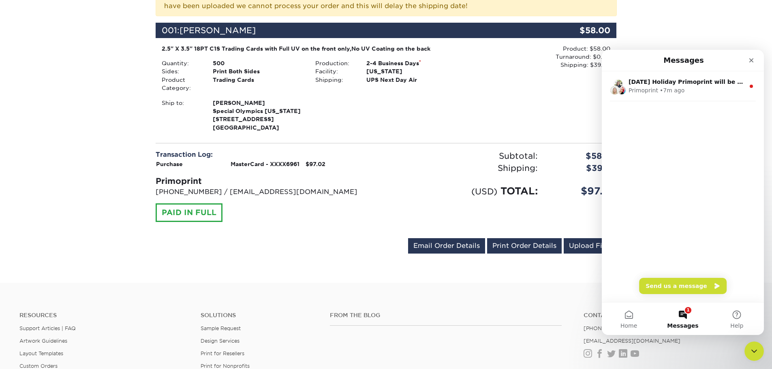
click at [579, 314] on ul "Contact [PHONE_NUMBER] [EMAIL_ADDRESS][DOMAIN_NAME] Instagram Facebook Twitter …" at bounding box center [667, 334] width 181 height 45
click at [751, 59] on icon "Close" at bounding box center [751, 60] width 6 height 6
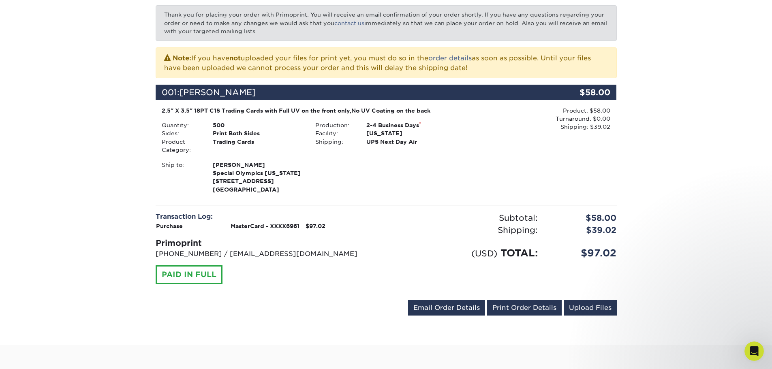
scroll to position [122, 0]
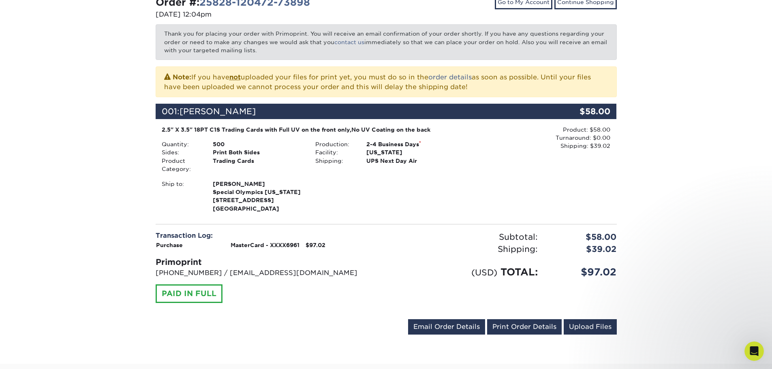
click at [392, 204] on div "Ship to: [PERSON_NAME] Special Olympics [US_STATE] [STREET_ADDRESS]" at bounding box center [309, 196] width 307 height 33
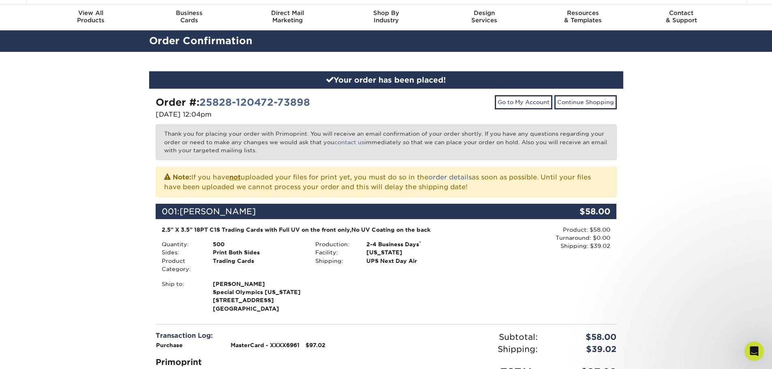
scroll to position [41, 0]
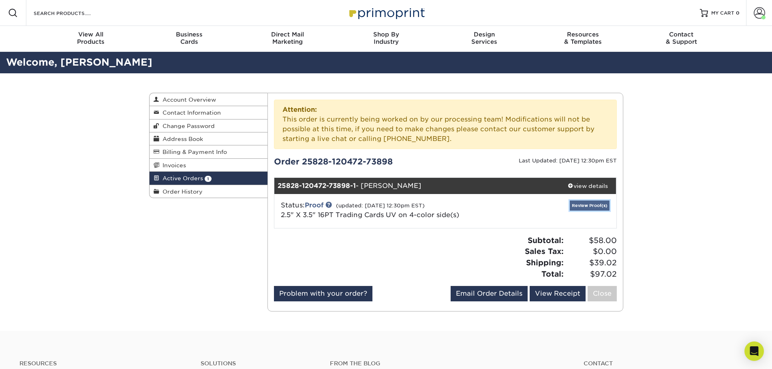
click at [588, 207] on link "Review Proof(s)" at bounding box center [590, 205] width 40 height 10
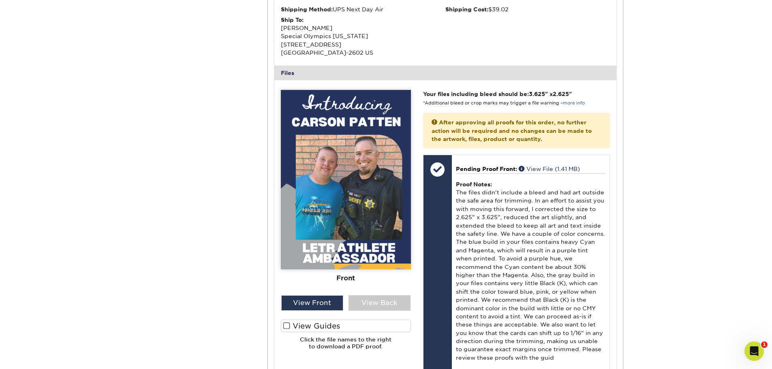
scroll to position [365, 0]
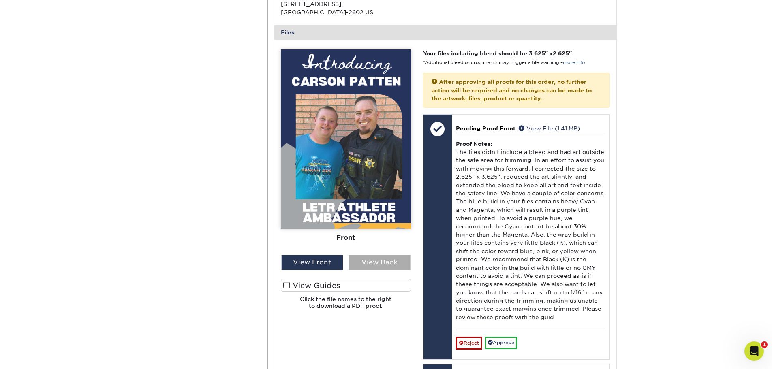
click at [371, 263] on div "View Back" at bounding box center [379, 262] width 62 height 15
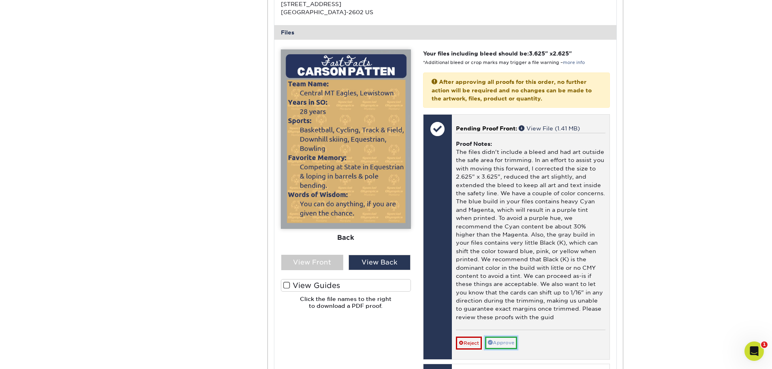
click at [504, 340] on link "Approve" at bounding box center [501, 343] width 32 height 13
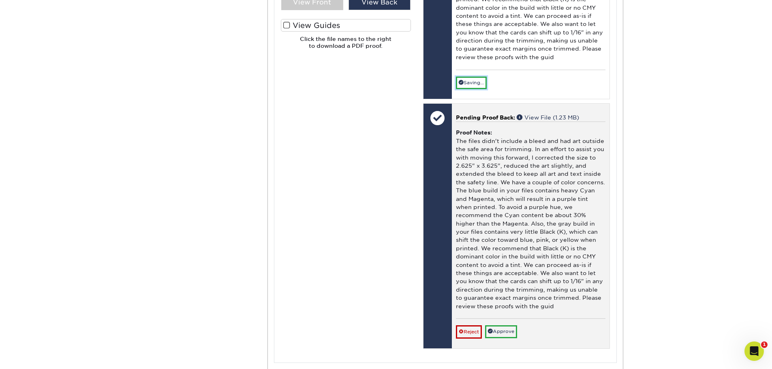
scroll to position [648, 0]
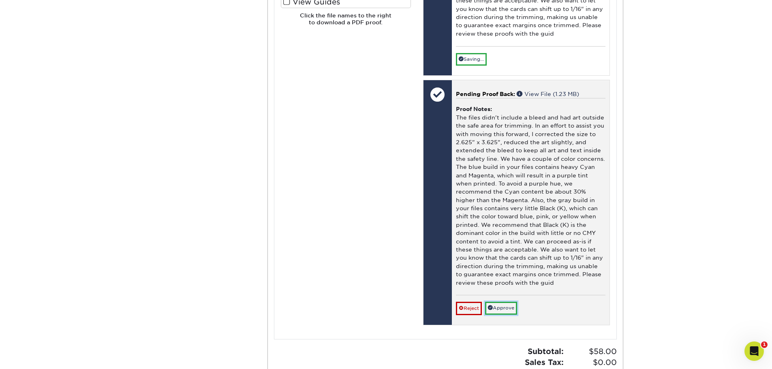
click at [505, 311] on link "Approve" at bounding box center [501, 308] width 32 height 13
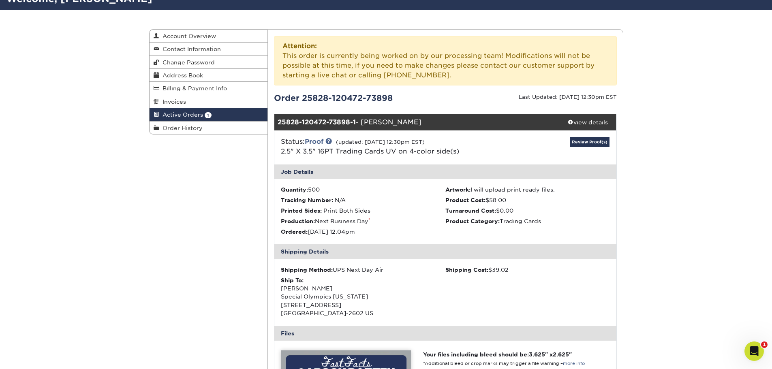
scroll to position [0, 0]
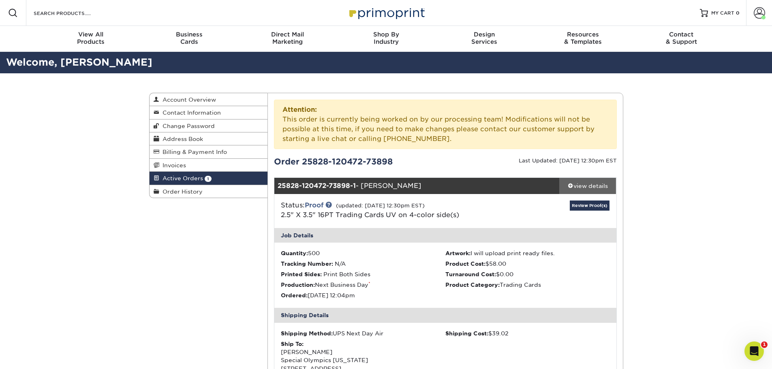
click at [597, 189] on div "view details" at bounding box center [587, 186] width 57 height 8
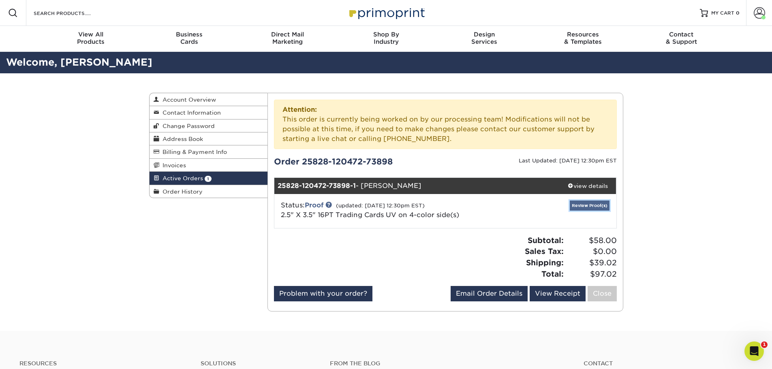
click at [581, 203] on link "Review Proof(s)" at bounding box center [590, 205] width 40 height 10
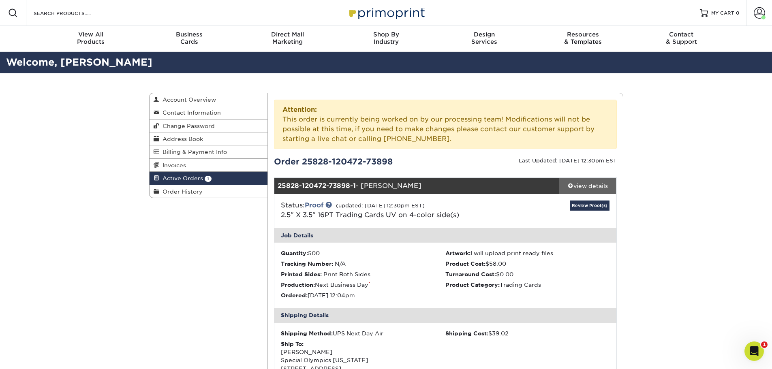
click at [594, 186] on div "view details" at bounding box center [587, 186] width 57 height 8
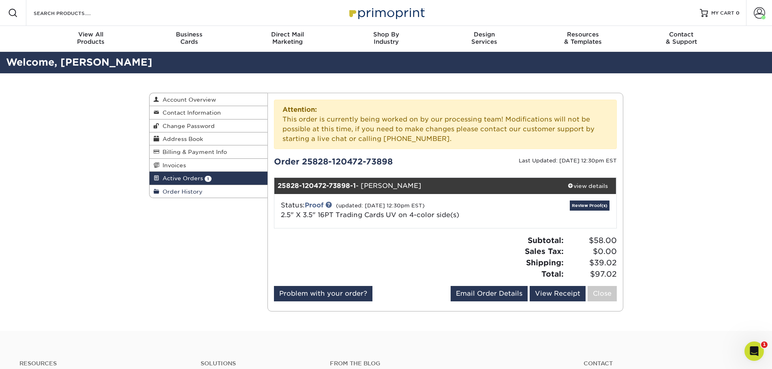
click at [185, 193] on span "Order History" at bounding box center [180, 191] width 43 height 6
